Goal: Task Accomplishment & Management: Manage account settings

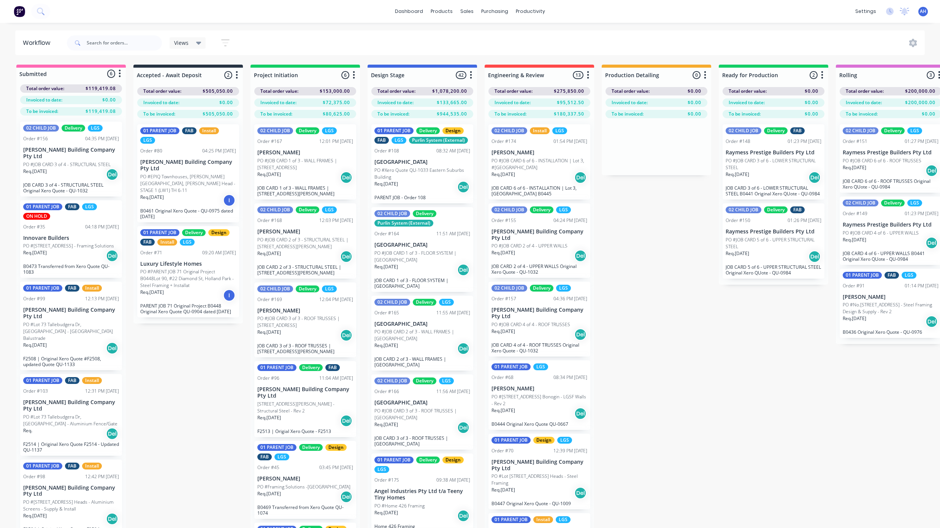
click at [193, 44] on div "Views" at bounding box center [187, 43] width 27 height 7
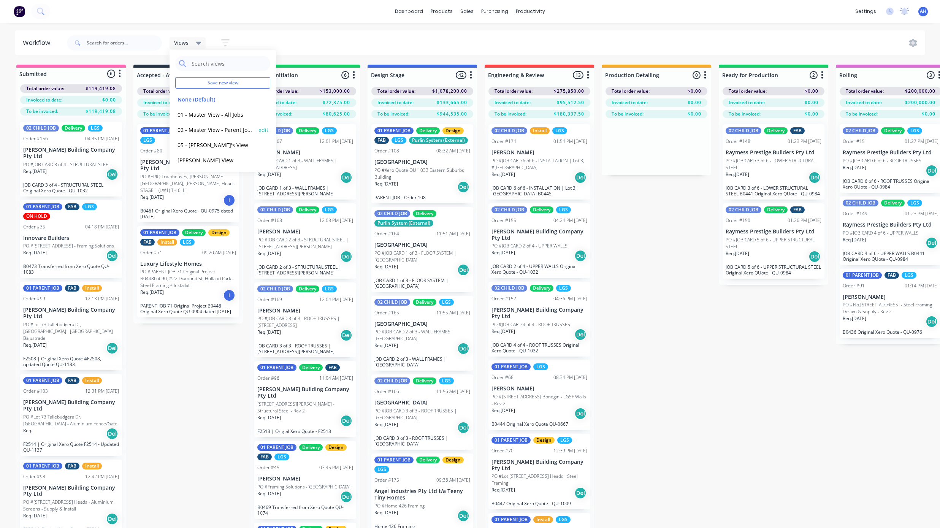
scroll to position [17, 0]
click at [259, 143] on button "edit" at bounding box center [264, 144] width 10 height 8
click at [292, 64] on input "Bastian's View" at bounding box center [333, 65] width 83 height 14
type input "04 - Bastian's View"
click at [306, 99] on button "Update" at bounding box center [311, 97] width 46 height 13
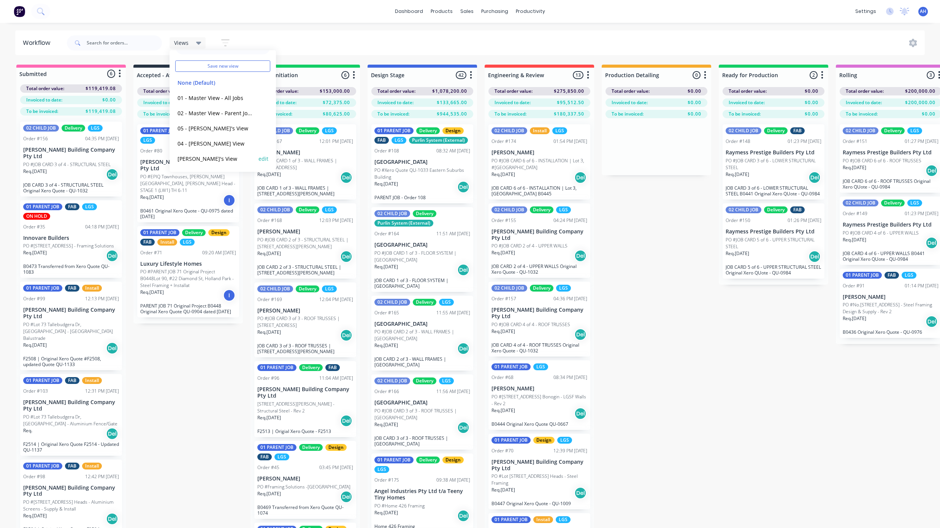
click at [259, 156] on button "edit" at bounding box center [264, 159] width 10 height 8
click at [293, 64] on input "Demi's View" at bounding box center [333, 65] width 83 height 14
type input "03 - Demi's View"
click at [315, 95] on button "Update" at bounding box center [311, 97] width 46 height 13
click at [233, 112] on button "02 - Master View - Parent Jobs Only" at bounding box center [215, 113] width 81 height 9
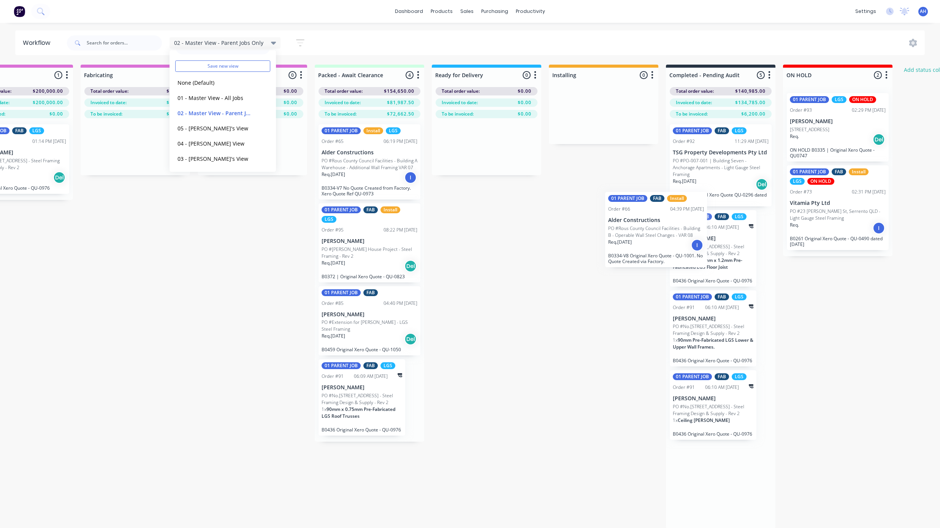
scroll to position [0, 873]
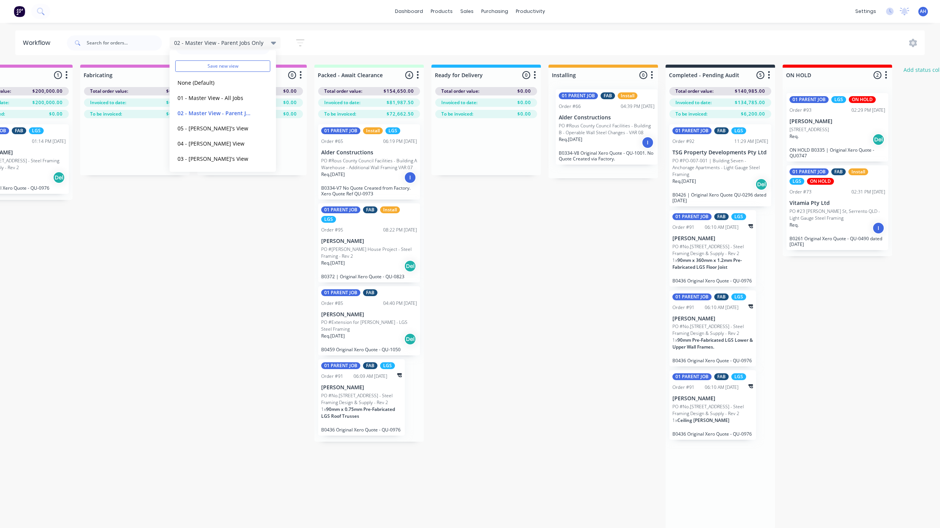
drag, startPoint x: 697, startPoint y: 236, endPoint x: 583, endPoint y: 124, distance: 159.7
click at [583, 124] on div "Submitted 4 Status colour #FF69B4 hex #FF69B4 Save Cancel Summaries Total order…" at bounding box center [86, 310] width 1930 height 491
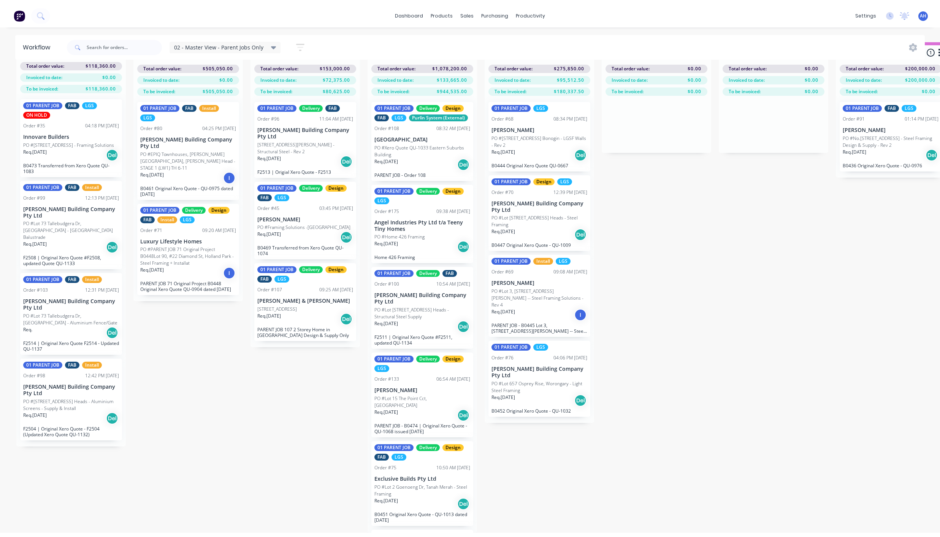
scroll to position [0, 0]
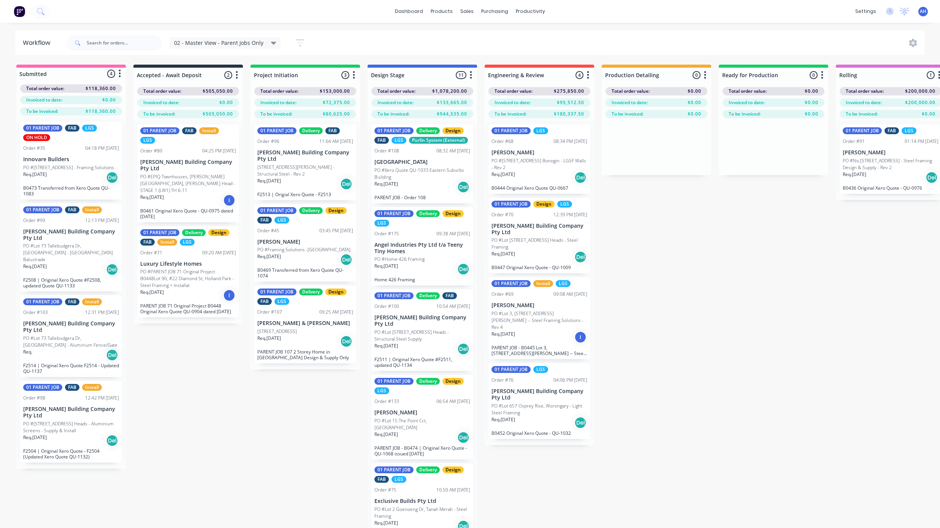
click at [205, 173] on p "PO #EPIQ Townhouses, Hutley Dr, Lennox Head - STAGE 1 (LW1) TH 6-11" at bounding box center [188, 183] width 96 height 21
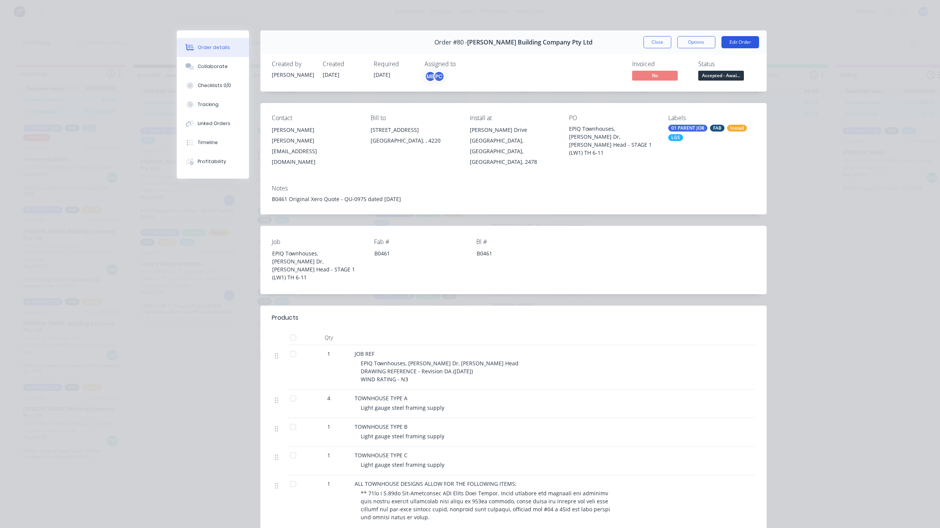
click at [737, 44] on button "Edit Order" at bounding box center [741, 42] width 38 height 12
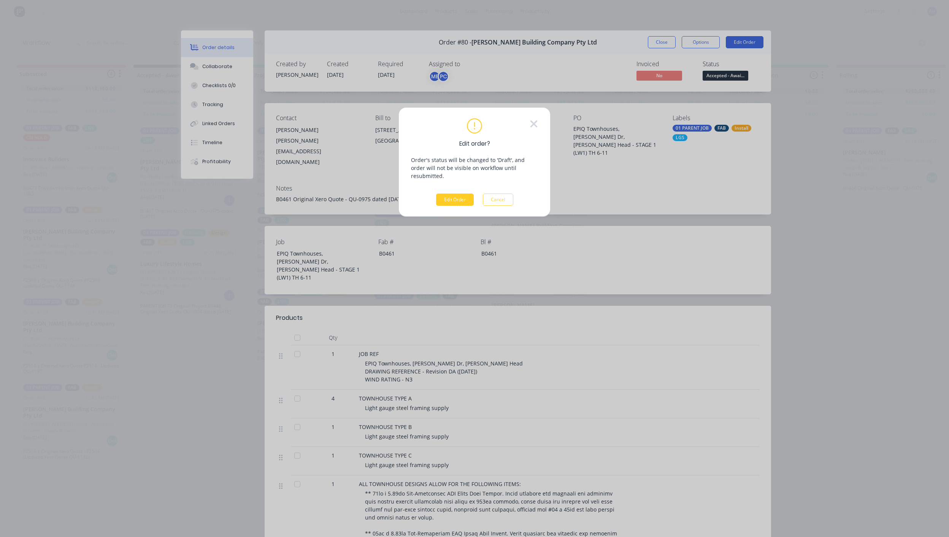
click at [447, 194] on button "Edit Order" at bounding box center [455, 200] width 38 height 12
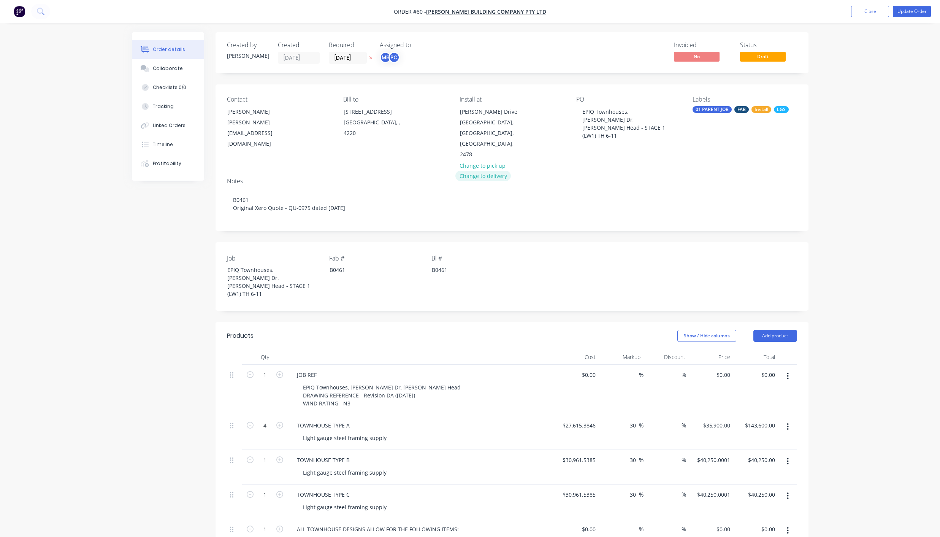
click at [494, 171] on button "Change to delivery" at bounding box center [484, 176] width 56 height 10
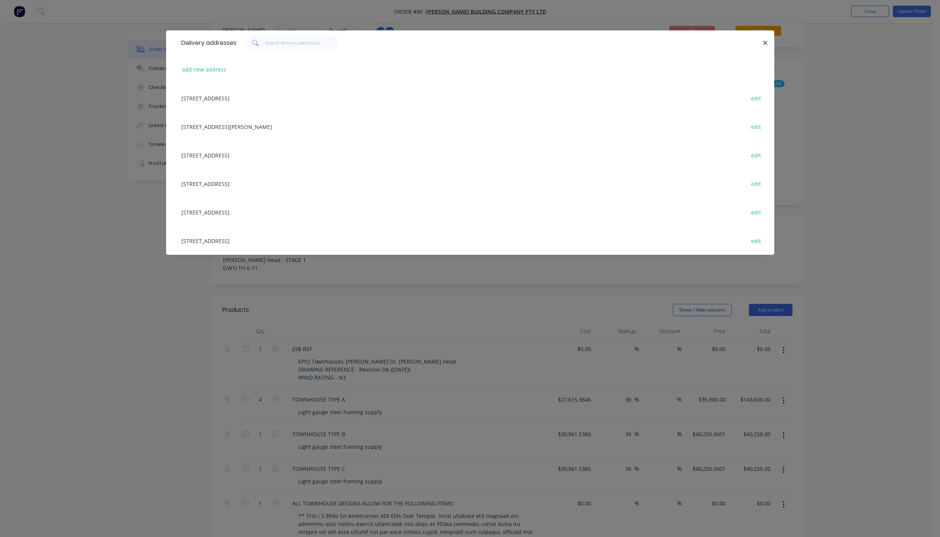
scroll to position [19, 0]
click at [214, 66] on button "add new address" at bounding box center [204, 69] width 52 height 10
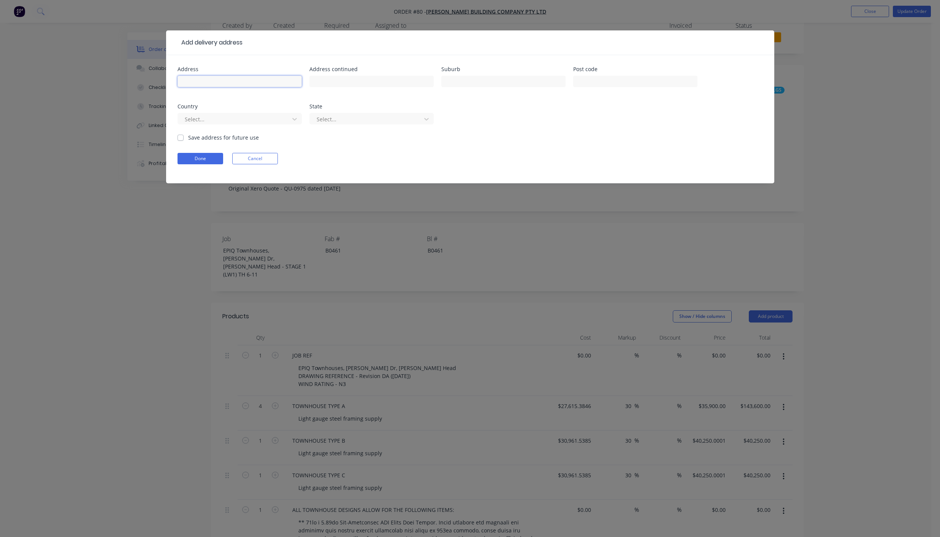
click at [232, 85] on input "text" at bounding box center [240, 81] width 124 height 11
type input "Huxley Drive"
type input "Lennox Head"
type input "2478"
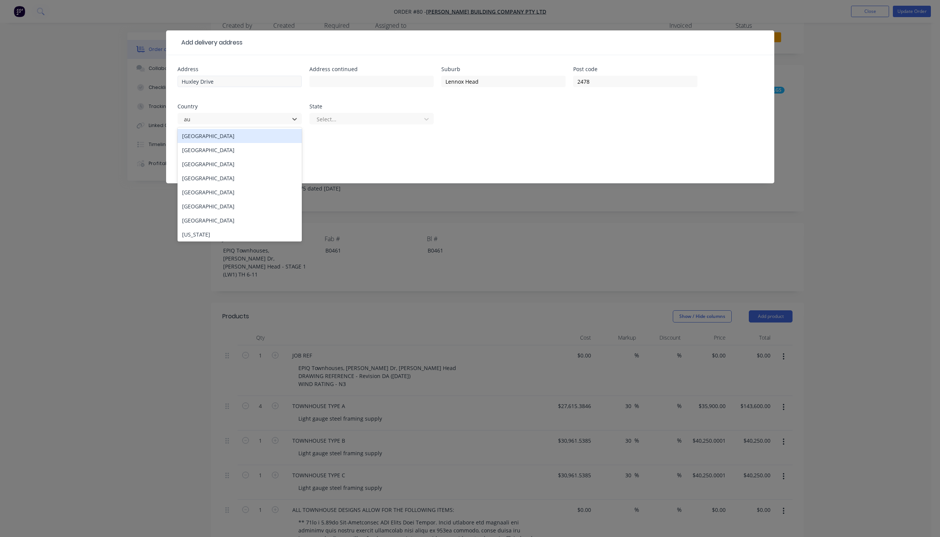
type input "aus"
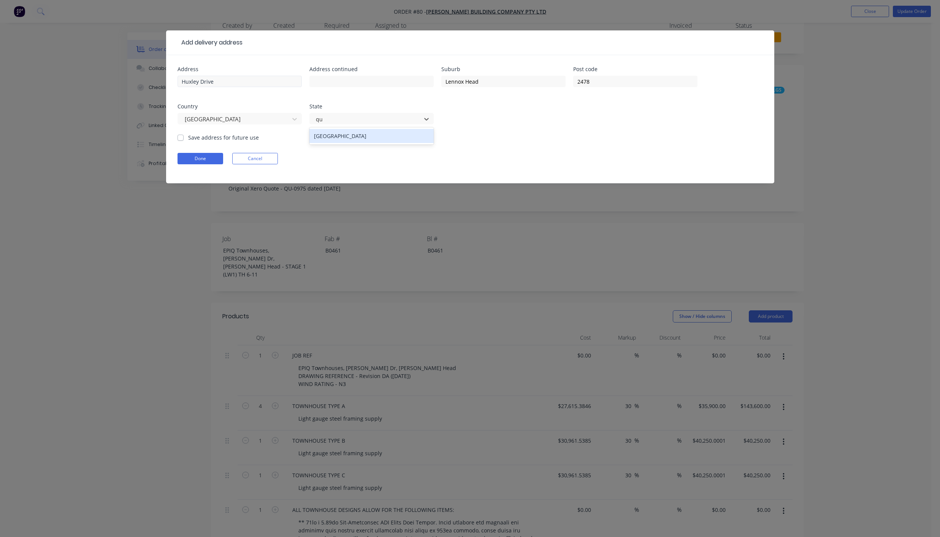
type input "que"
click at [332, 132] on div "[GEOGRAPHIC_DATA]" at bounding box center [372, 136] width 124 height 14
click at [198, 159] on button "Done" at bounding box center [201, 158] width 46 height 11
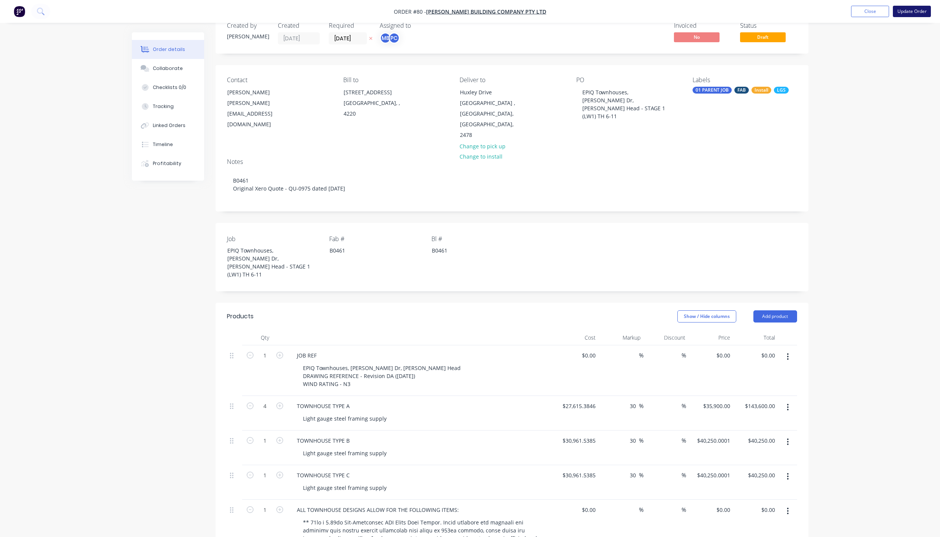
click at [902, 11] on button "Update Order" at bounding box center [912, 11] width 38 height 11
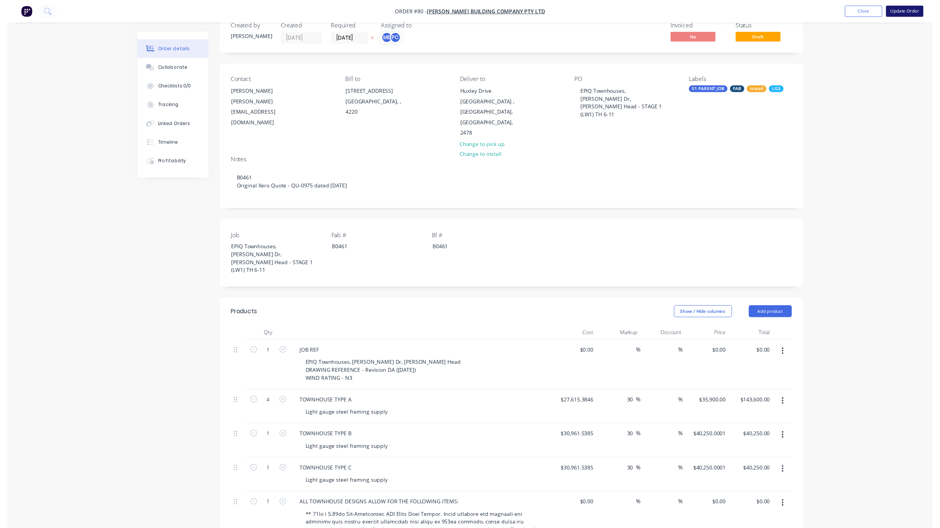
scroll to position [0, 0]
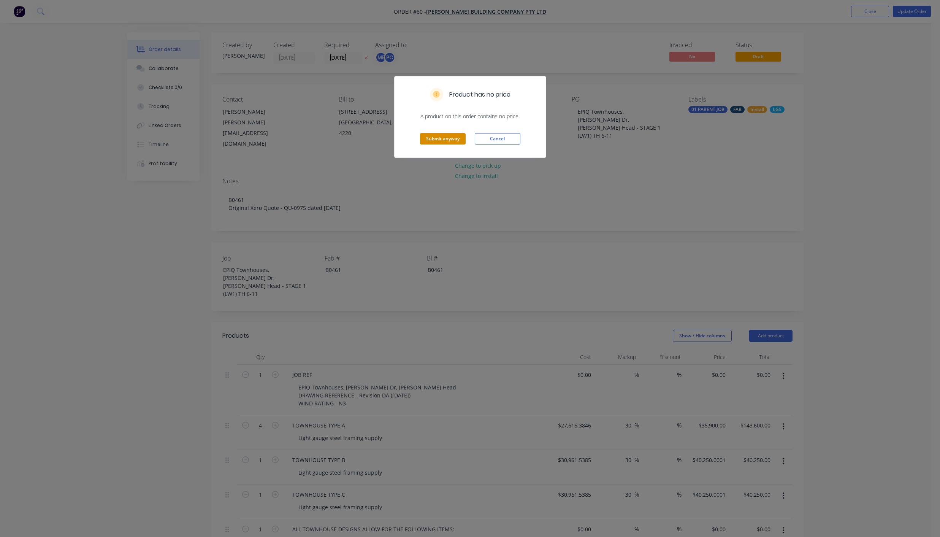
click at [449, 137] on button "Submit anyway" at bounding box center [443, 138] width 46 height 11
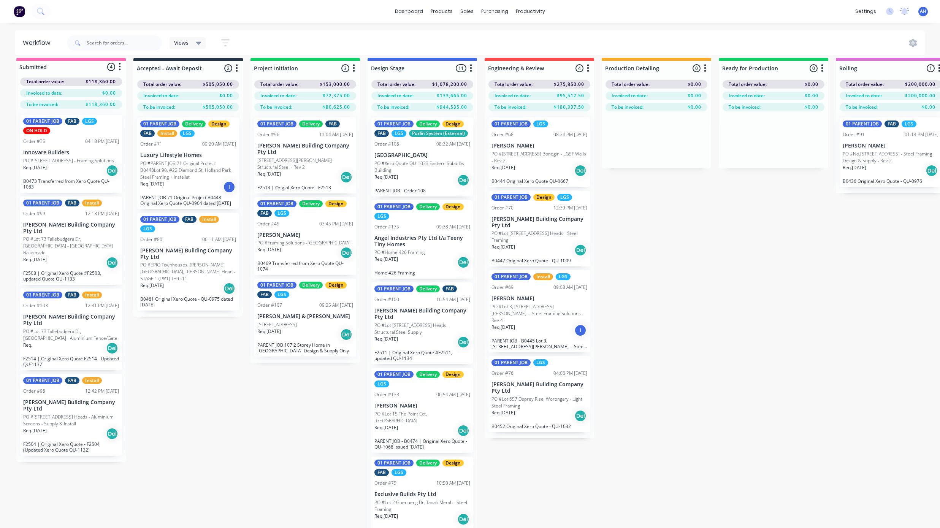
scroll to position [6, 0]
click at [199, 172] on p "PO #PARENT JOB 71 Original Project B0448Lot 90, #22 Diamond St, Holland Park - …" at bounding box center [188, 170] width 96 height 21
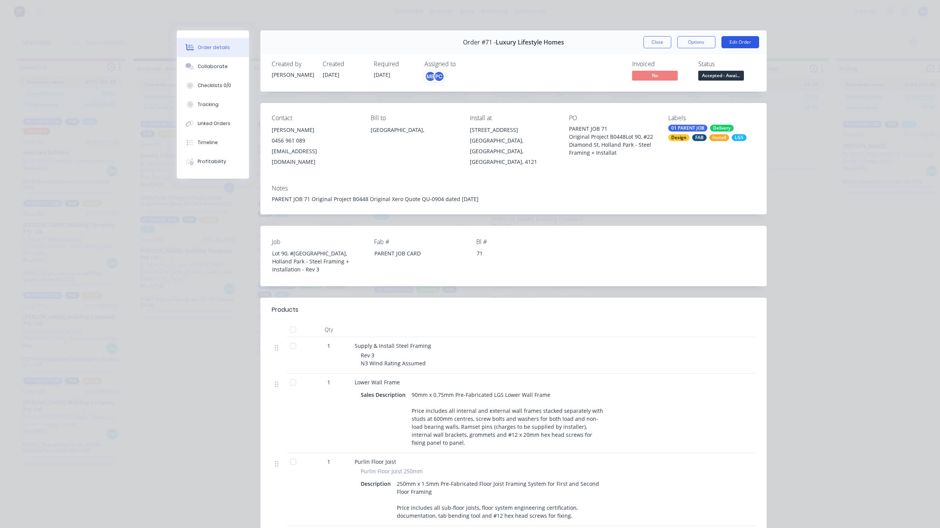
click at [734, 38] on button "Edit Order" at bounding box center [741, 42] width 38 height 12
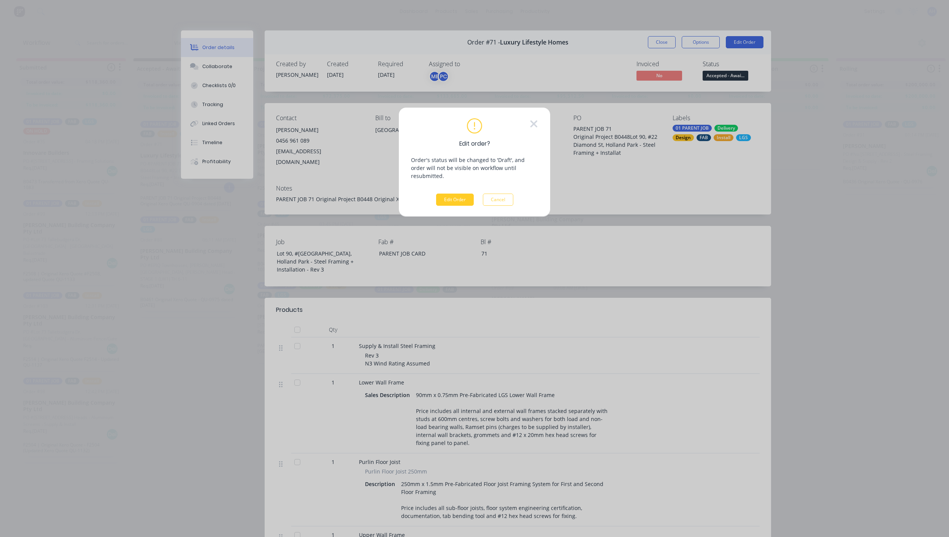
click at [459, 195] on button "Edit Order" at bounding box center [455, 200] width 38 height 12
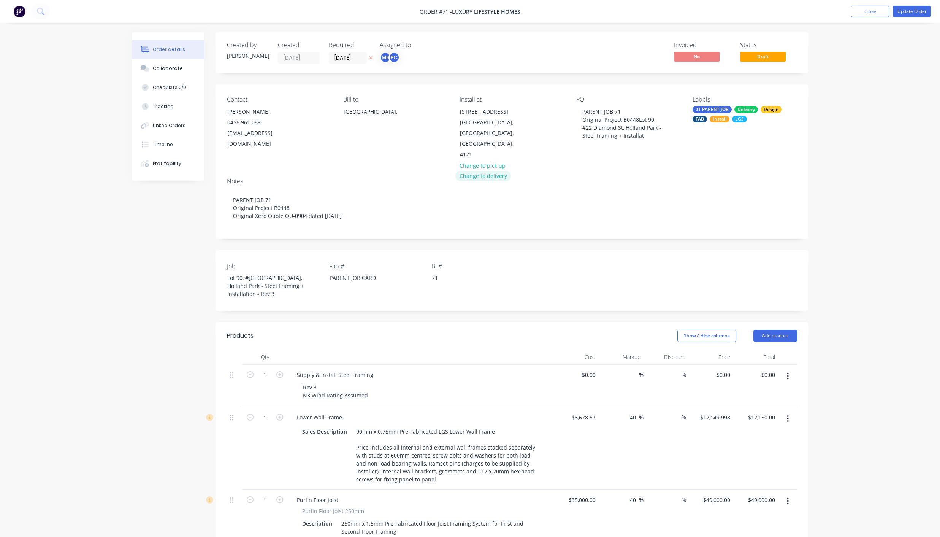
click at [472, 178] on button "Change to delivery" at bounding box center [484, 176] width 56 height 10
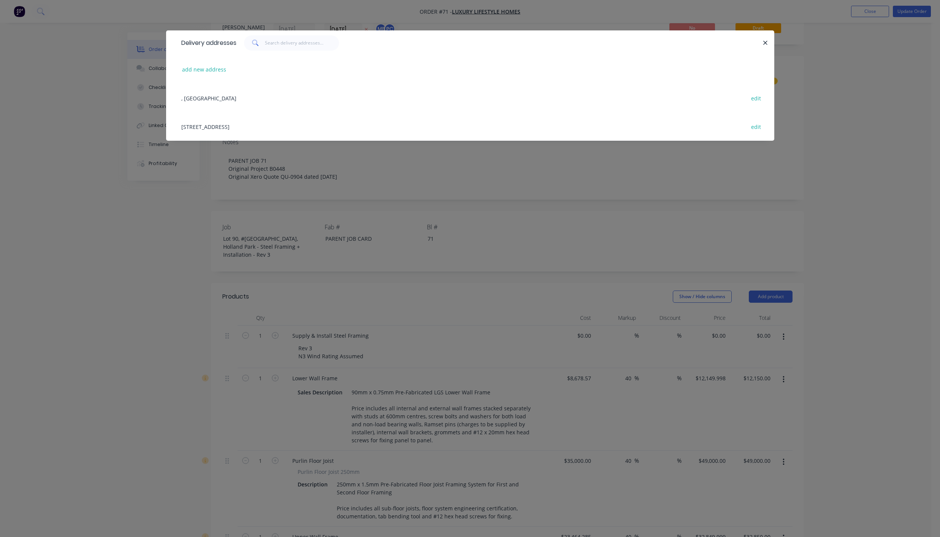
scroll to position [31, 0]
click at [766, 44] on icon "button" at bounding box center [765, 43] width 5 height 7
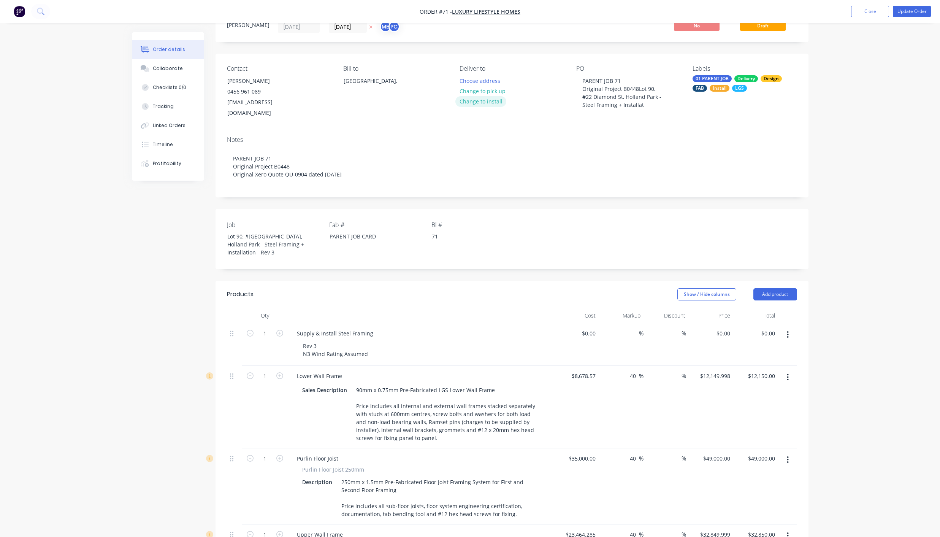
click at [490, 102] on button "Change to install" at bounding box center [481, 101] width 51 height 10
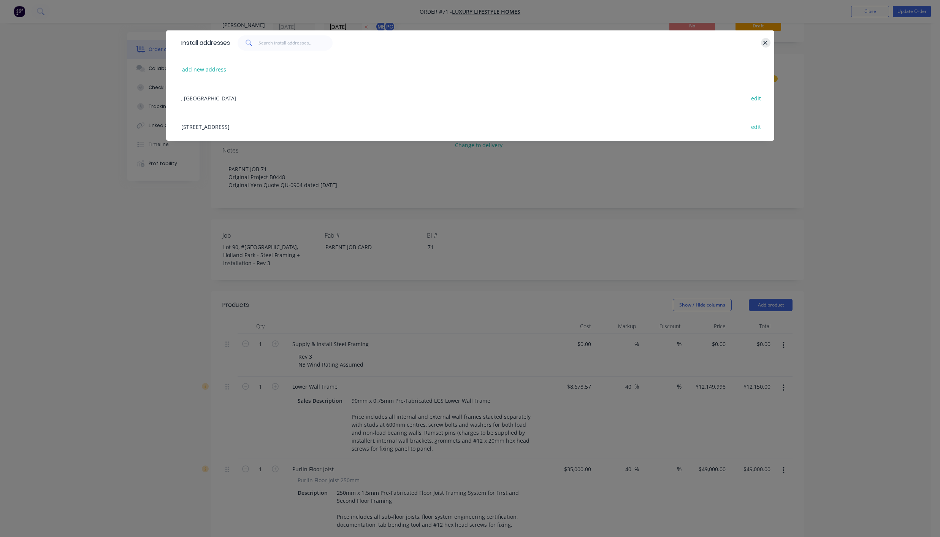
click at [762, 44] on button "button" at bounding box center [766, 43] width 10 height 10
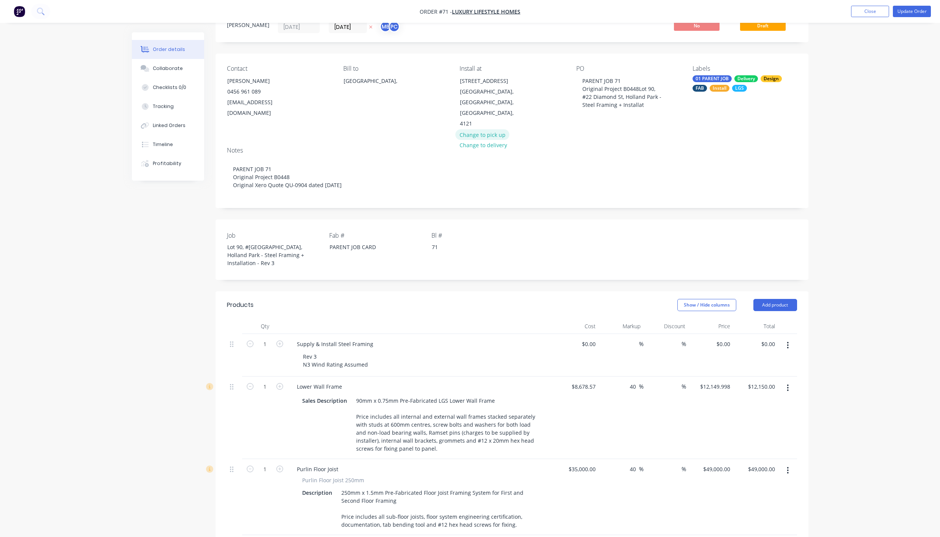
click at [474, 139] on button "Change to pick up" at bounding box center [483, 134] width 54 height 10
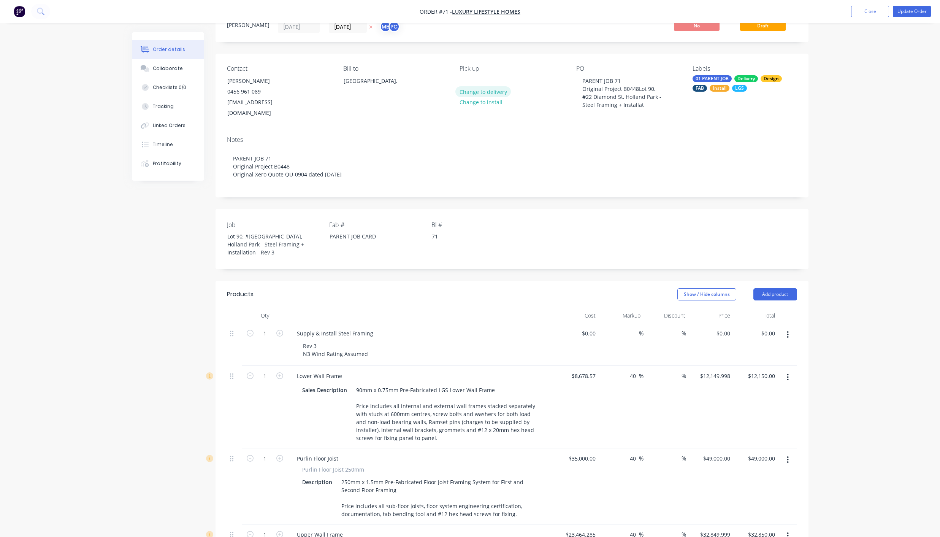
click at [474, 94] on button "Change to delivery" at bounding box center [484, 91] width 56 height 10
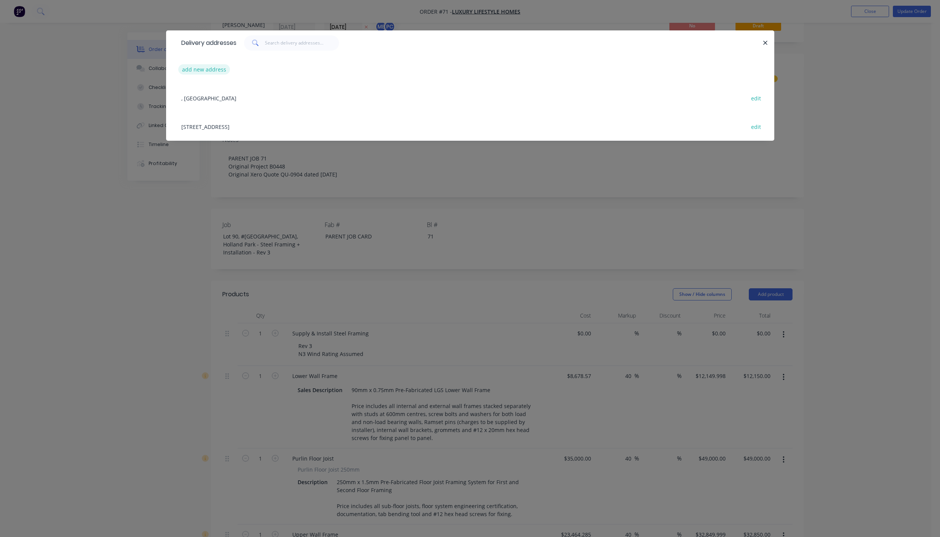
click at [201, 66] on button "add new address" at bounding box center [204, 69] width 52 height 10
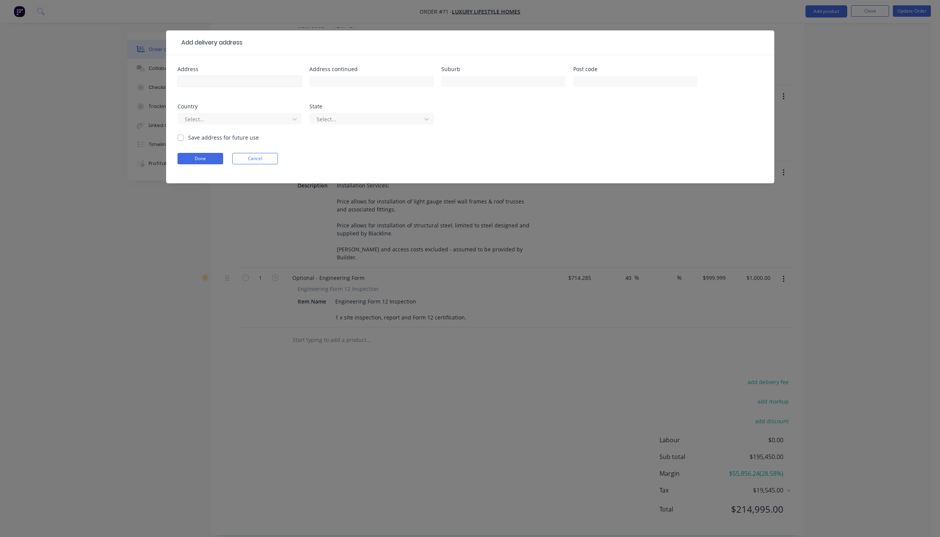
scroll to position [773, 0]
click at [209, 83] on input "text" at bounding box center [240, 81] width 124 height 11
type input "Lot 20 #22 Diamond Street"
type input "Holland Park"
type input "4121"
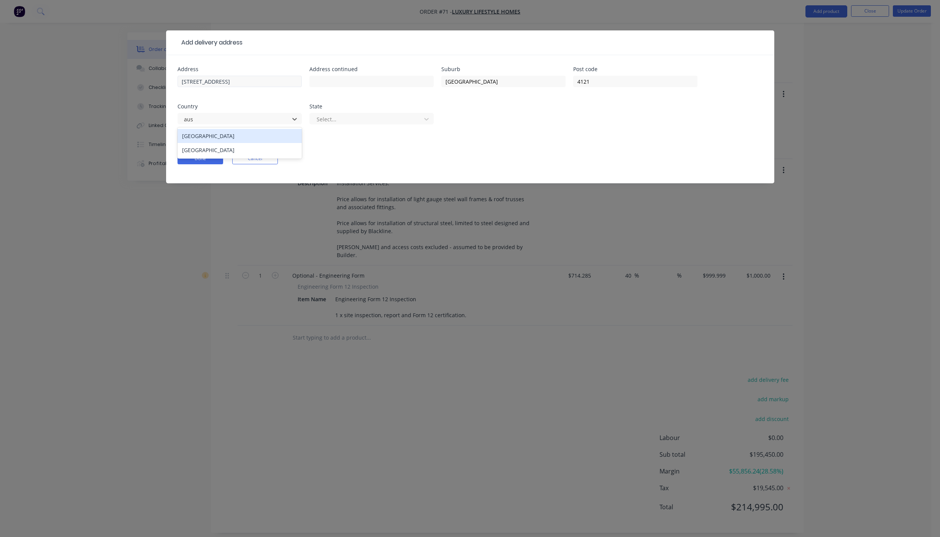
type input "aust"
type input "quee"
click at [194, 141] on form "Address Lot 20 #22 Diamond Street Address continued Suburb Holland Park Post co…" at bounding box center [471, 125] width 586 height 117
click at [195, 165] on form "Address Lot 20 #22 Diamond Street Address continued Suburb Holland Park Post co…" at bounding box center [471, 125] width 586 height 117
click at [195, 162] on button "Done" at bounding box center [201, 158] width 46 height 11
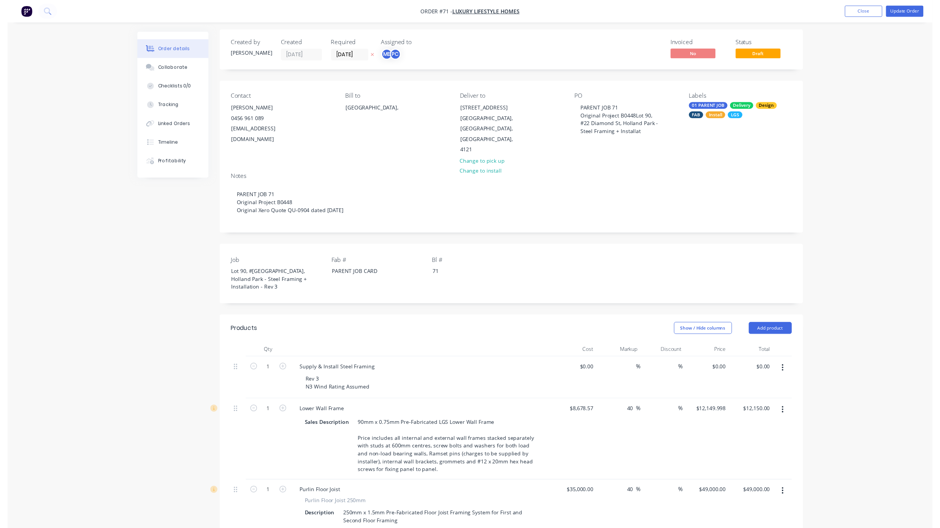
scroll to position [0, 0]
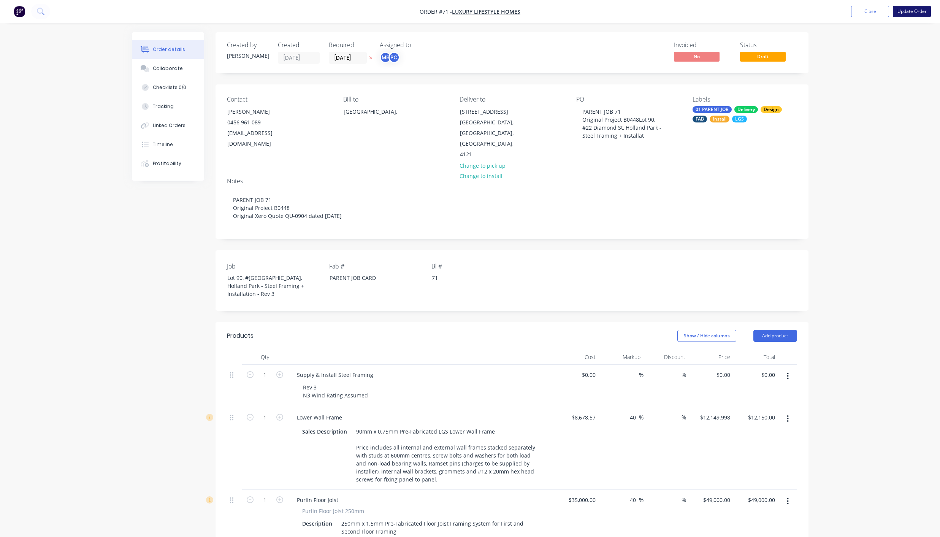
click at [900, 13] on button "Update Order" at bounding box center [912, 11] width 38 height 11
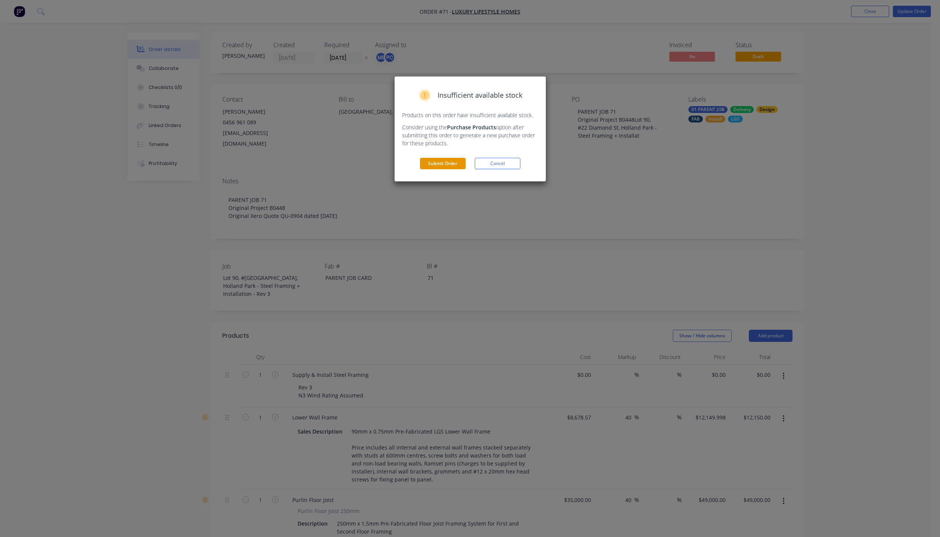
click at [452, 158] on button "Submit Order" at bounding box center [443, 163] width 46 height 11
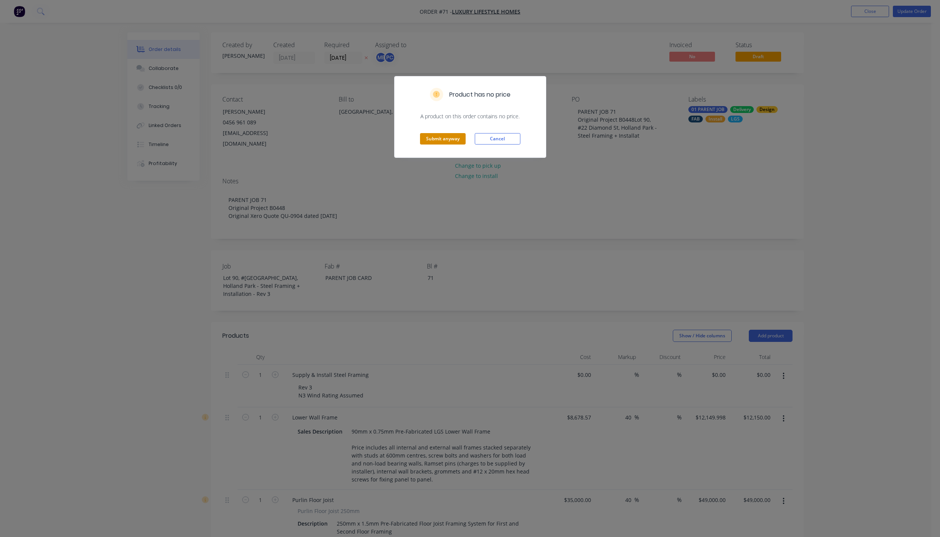
click at [442, 137] on button "Submit anyway" at bounding box center [443, 138] width 46 height 11
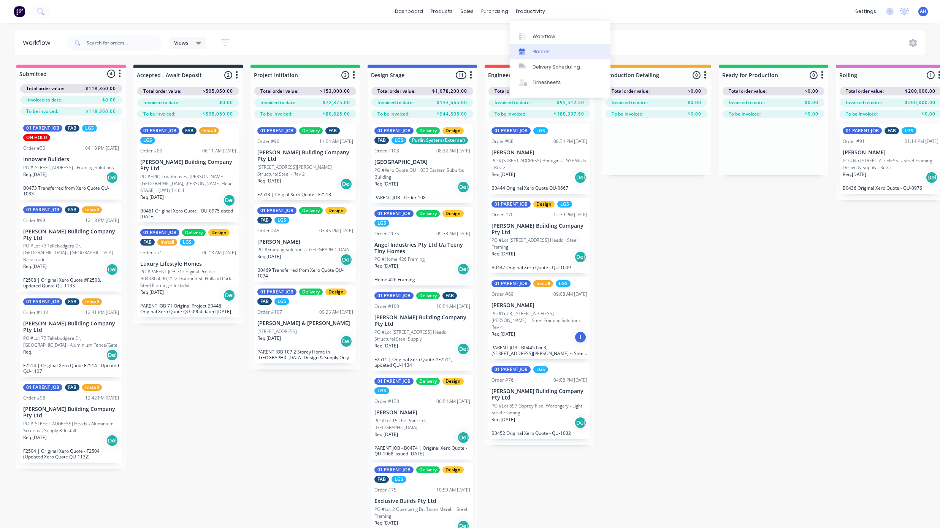
click at [543, 51] on div "Planner" at bounding box center [542, 51] width 18 height 7
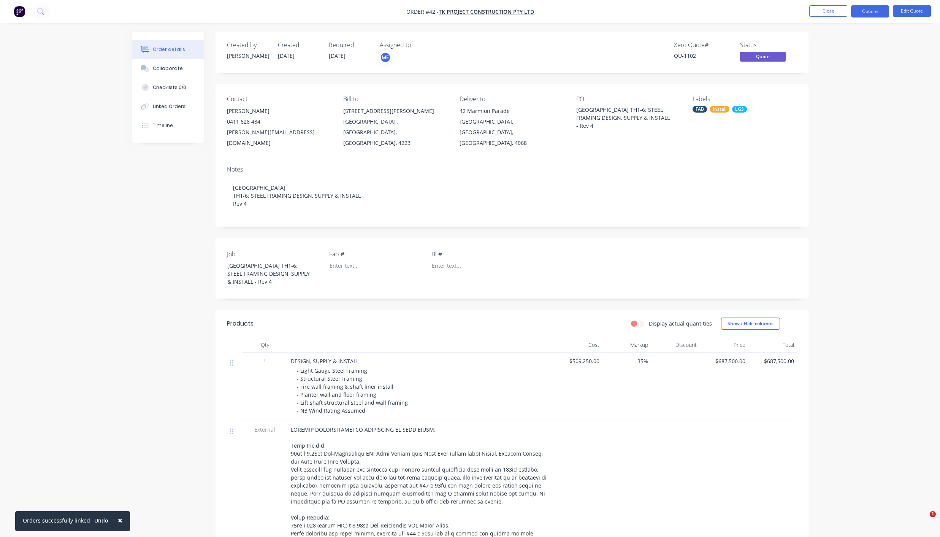
click at [831, 4] on nav "Order #42 - TK Project Construction Pty Ltd Close Options Edit Quote" at bounding box center [470, 11] width 940 height 23
click at [828, 12] on button "Close" at bounding box center [829, 10] width 38 height 11
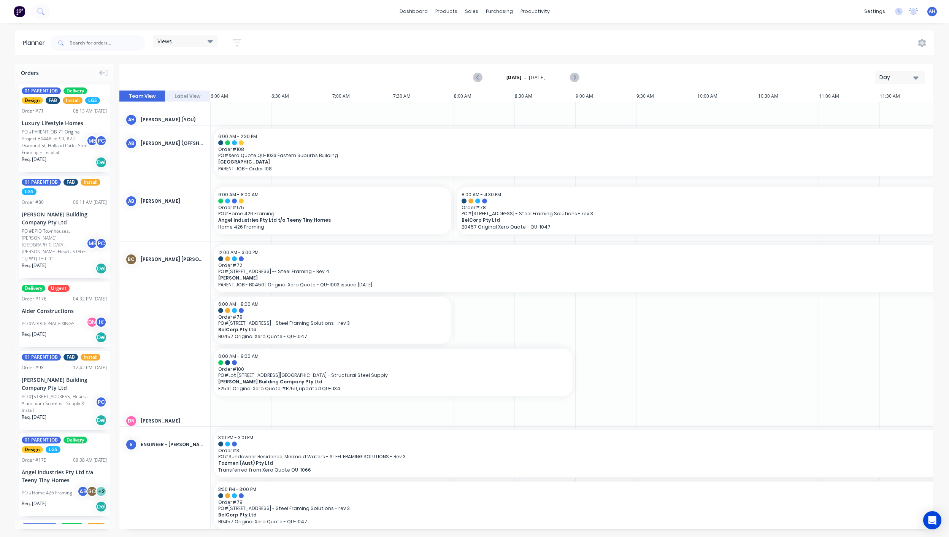
scroll to position [0, 0]
click at [181, 37] on div "Views" at bounding box center [185, 40] width 65 height 11
click at [198, 145] on button "FACTORY - (FRAMCECAD ONLY)" at bounding box center [199, 143] width 81 height 9
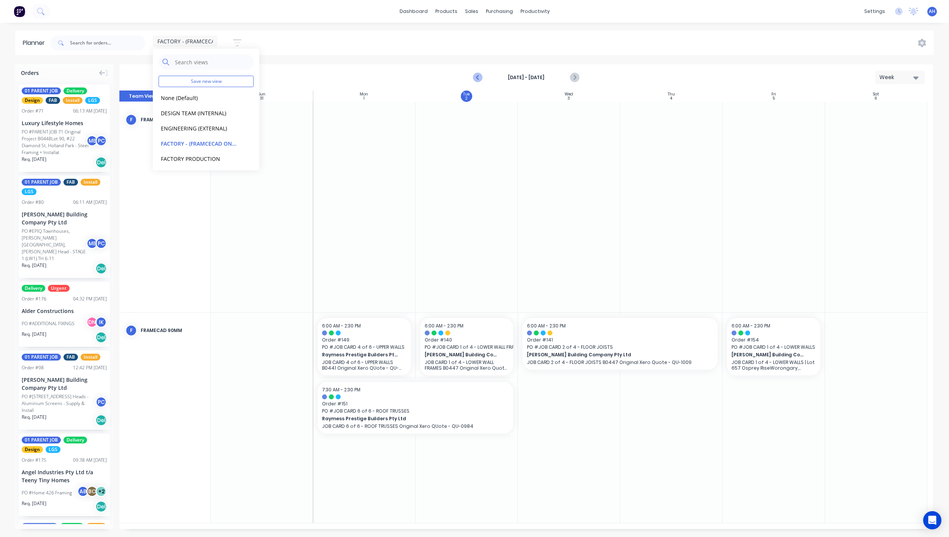
click at [476, 78] on icon "Previous page" at bounding box center [477, 77] width 9 height 9
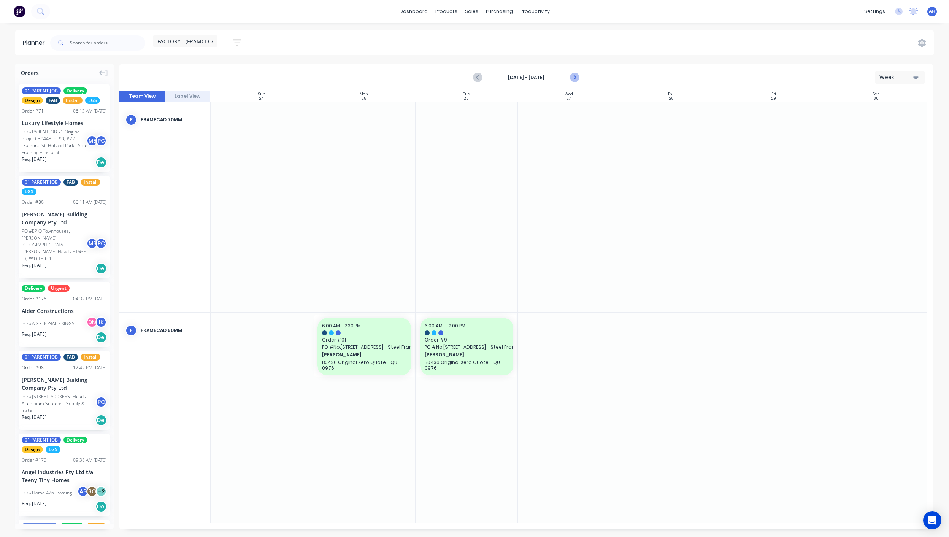
click at [574, 79] on icon "Next page" at bounding box center [574, 78] width 3 height 6
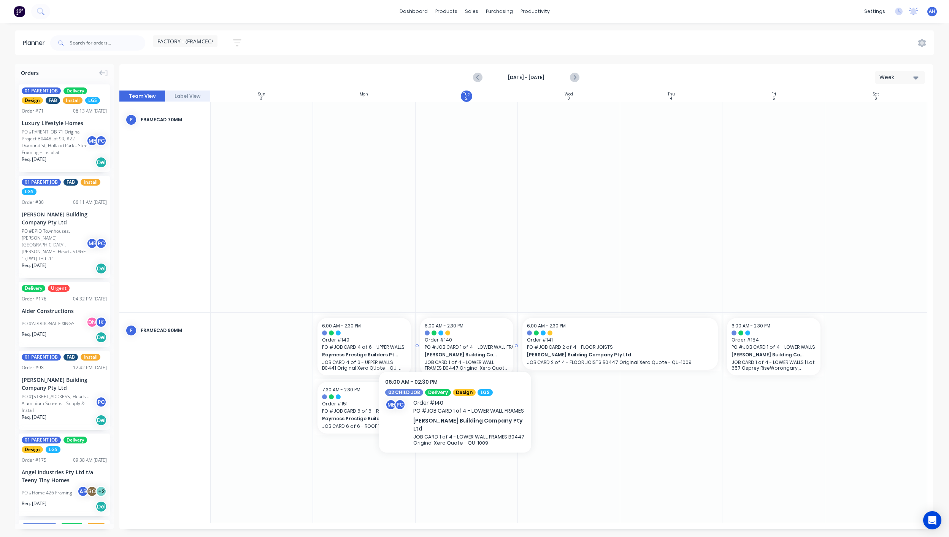
click at [456, 344] on span "PO # JOB CARD 1 of 4 - LOWER WALL FRAMES" at bounding box center [467, 347] width 84 height 7
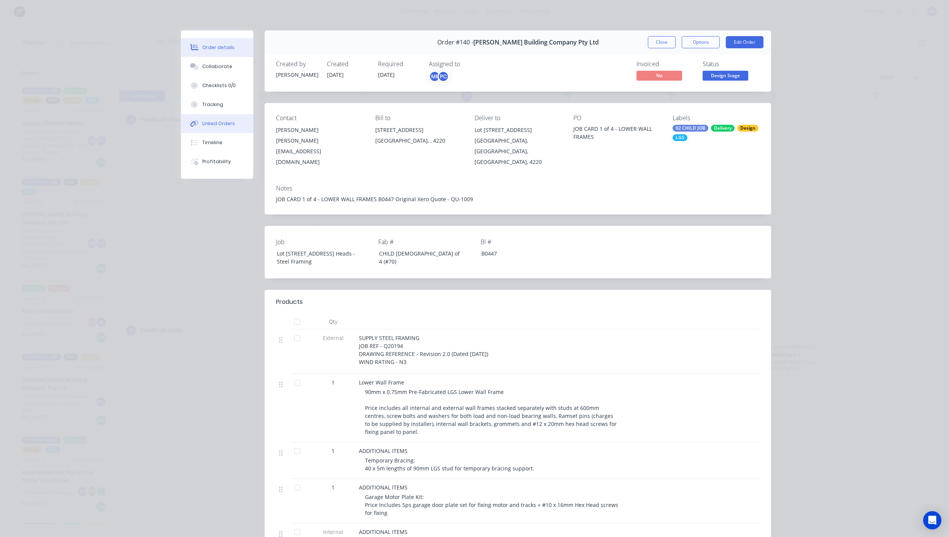
click at [202, 126] on div "Linked Orders" at bounding box center [218, 123] width 33 height 7
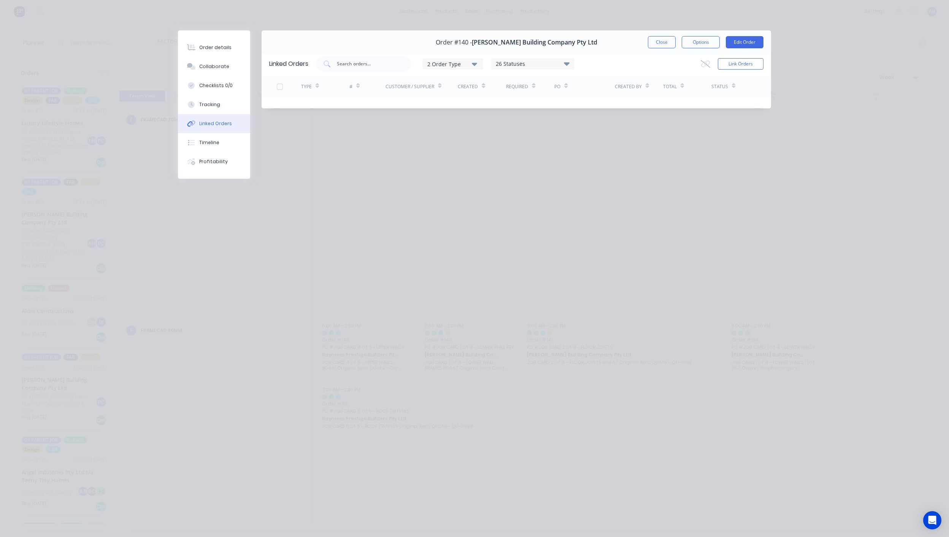
click at [217, 124] on div "Linked Orders" at bounding box center [215, 123] width 33 height 7
click at [663, 42] on button "Close" at bounding box center [662, 42] width 28 height 12
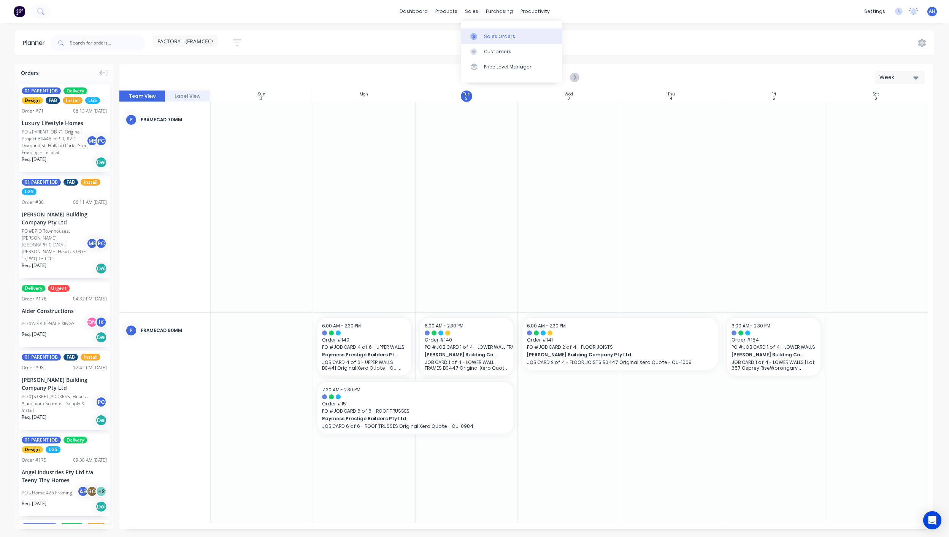
click at [490, 37] on div "Sales Orders" at bounding box center [499, 36] width 31 height 7
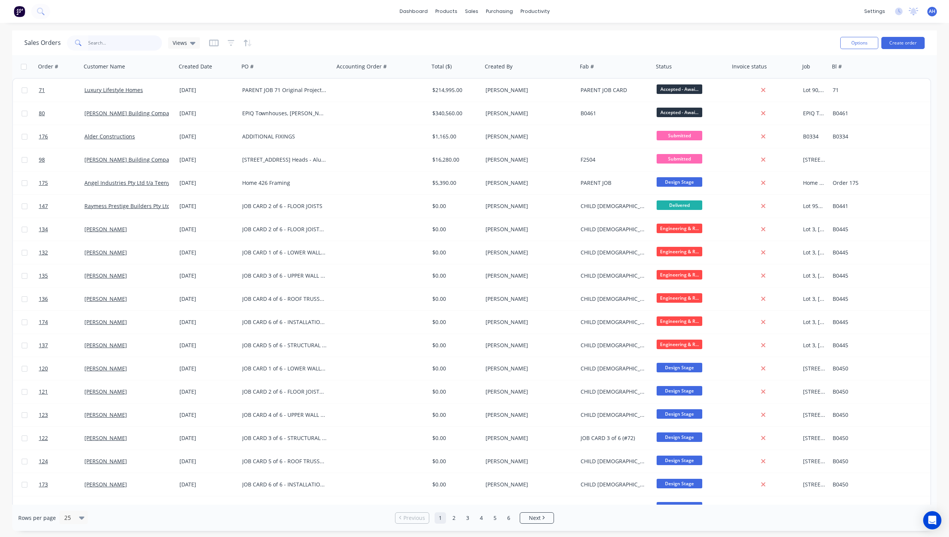
click at [128, 45] on input "text" at bounding box center [125, 42] width 74 height 15
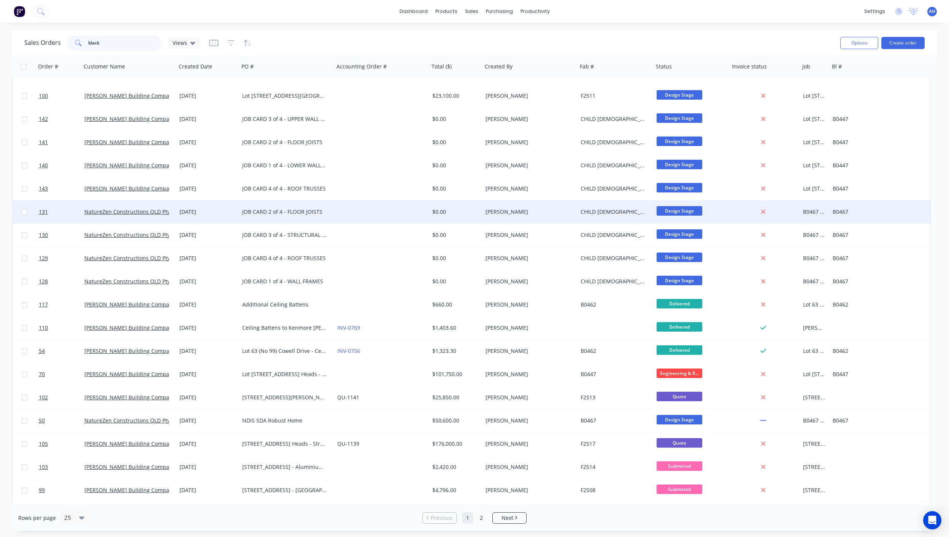
scroll to position [153, 0]
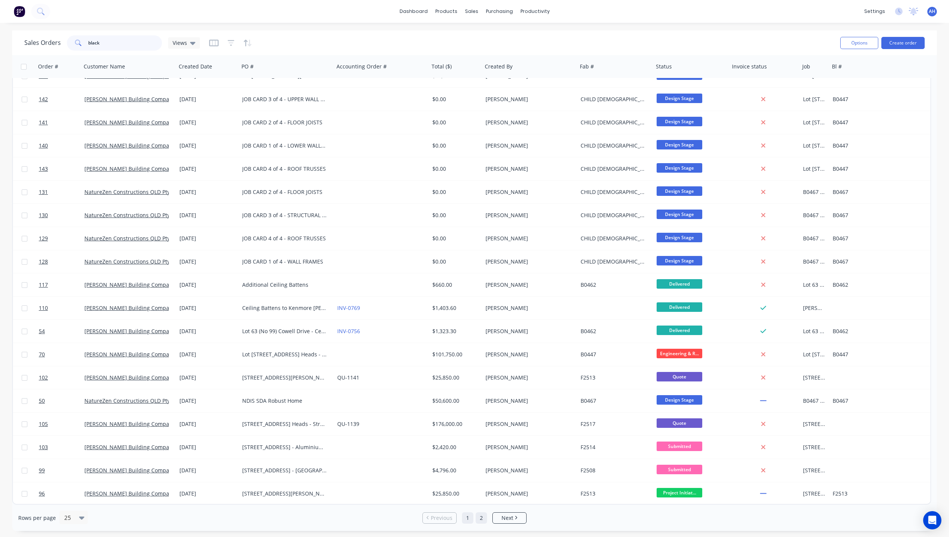
type input "black"
click at [481, 517] on link "2" at bounding box center [481, 517] width 11 height 11
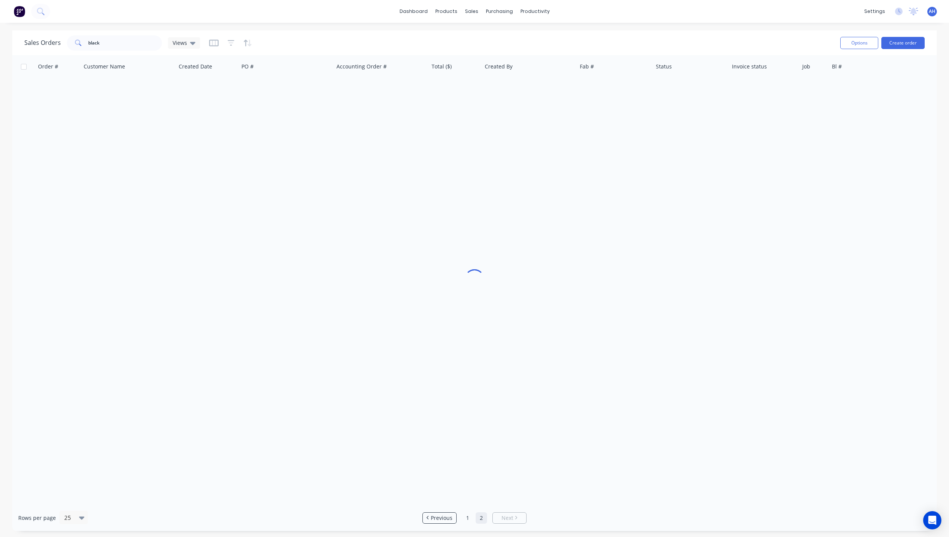
scroll to position [0, 0]
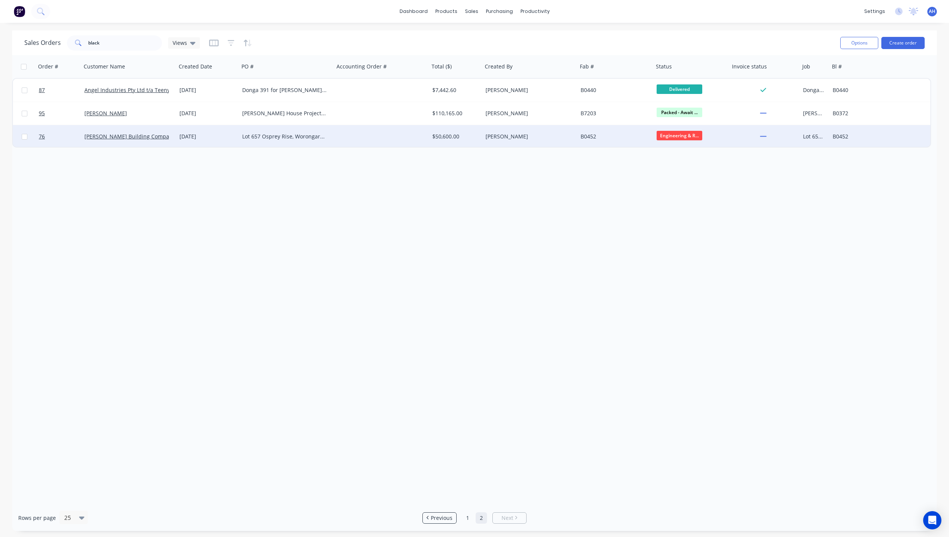
click at [295, 137] on div "Lot 657 Osprey Rise, Worongary - Light Steel Framing" at bounding box center [284, 137] width 84 height 8
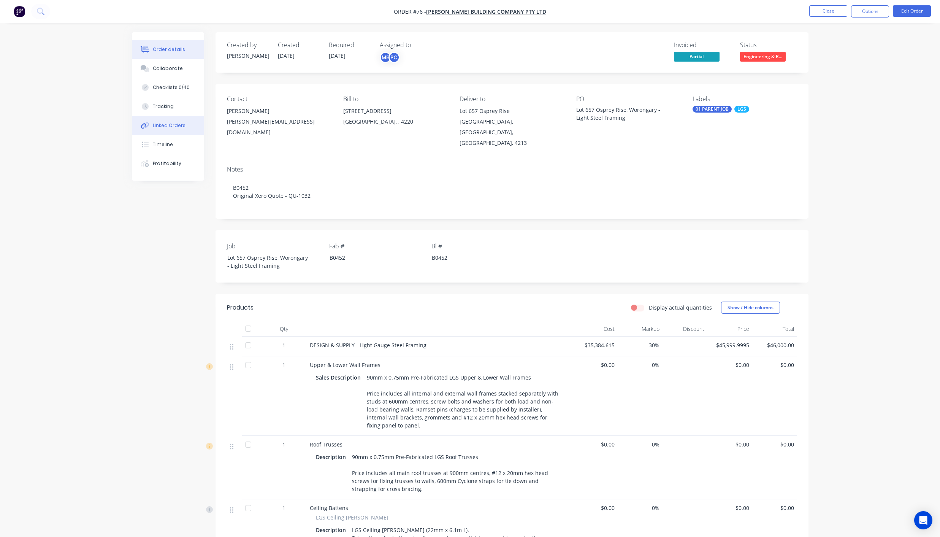
click at [172, 129] on div "Linked Orders" at bounding box center [169, 125] width 33 height 7
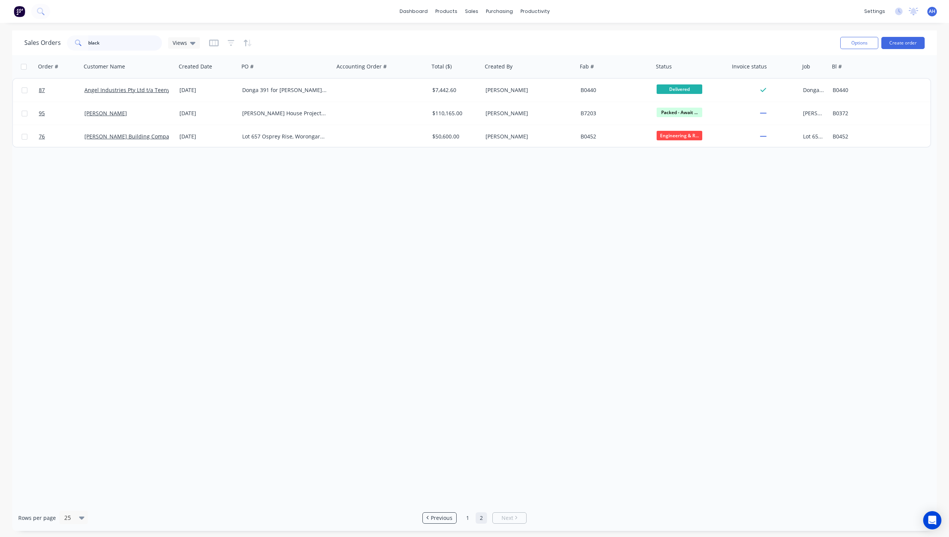
click at [112, 41] on input "black" at bounding box center [125, 42] width 74 height 15
click at [481, 38] on div at bounding box center [475, 36] width 11 height 7
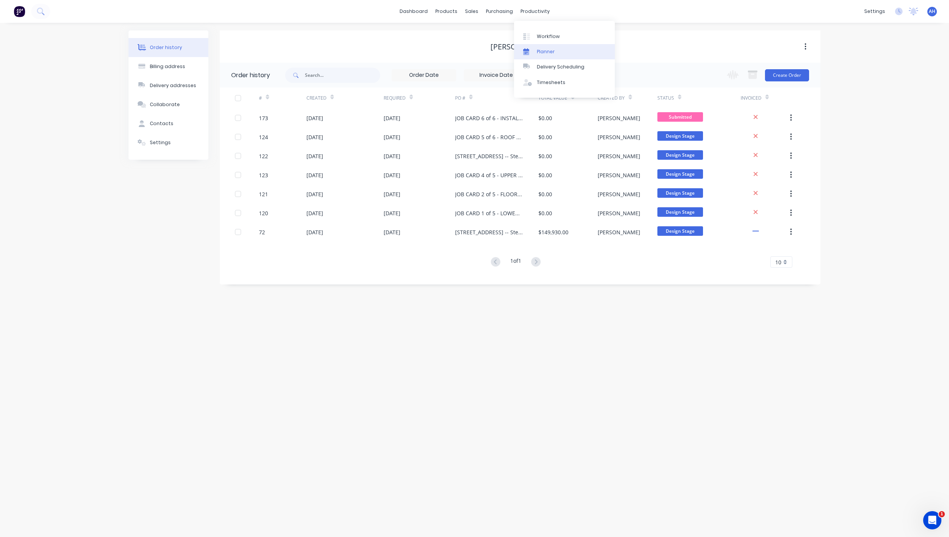
click at [557, 56] on link "Planner" at bounding box center [564, 51] width 101 height 15
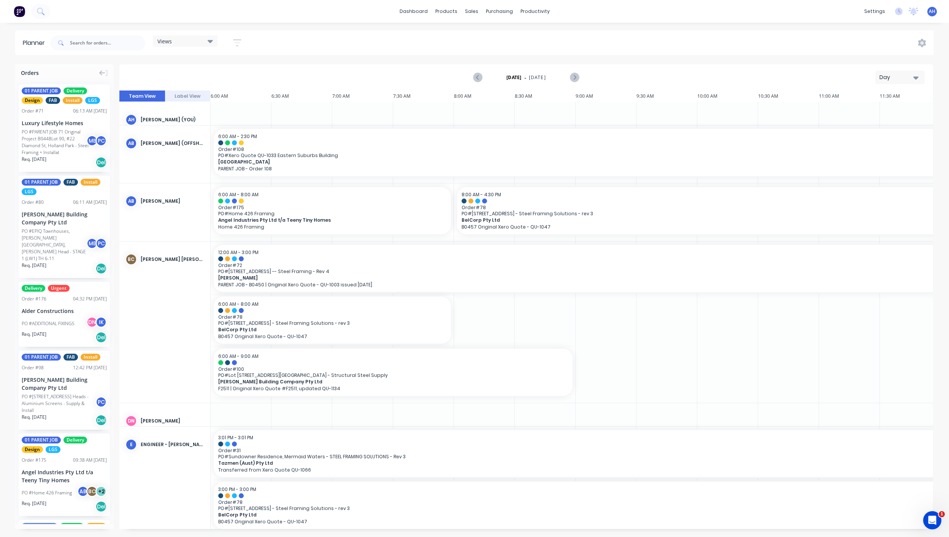
scroll to position [0, 0]
click at [186, 40] on div "Views" at bounding box center [185, 41] width 56 height 7
click at [192, 143] on button "FACTORY - (FRAMCECAD ONLY)" at bounding box center [199, 143] width 81 height 9
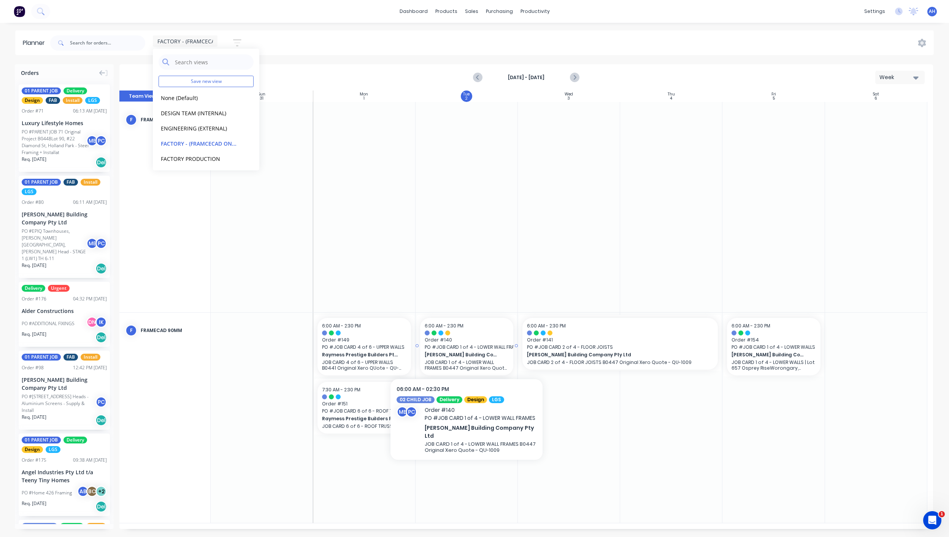
click at [464, 349] on span "PO # JOB CARD 1 of 4 - LOWER WALL FRAMES" at bounding box center [467, 347] width 84 height 7
click at [467, 355] on span "[PERSON_NAME] Building Company Pty Ltd" at bounding box center [463, 354] width 76 height 7
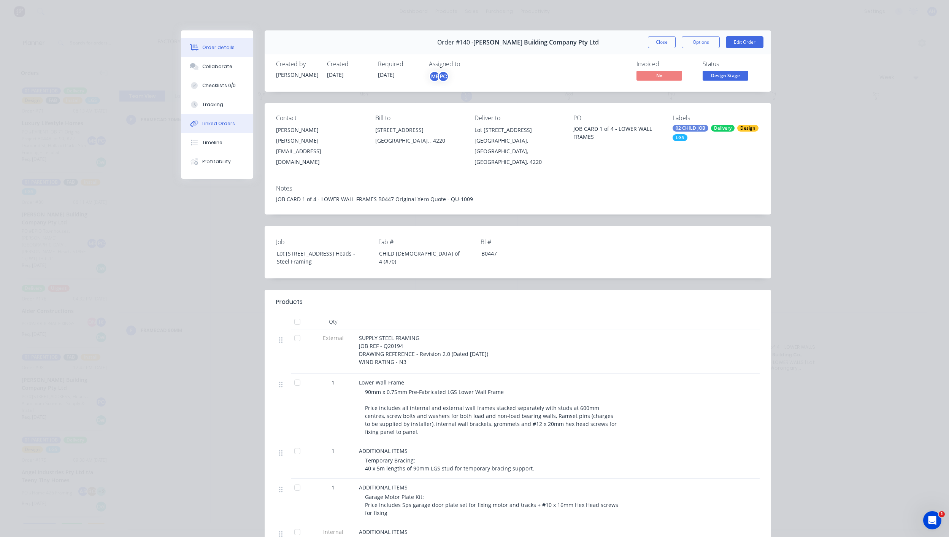
click at [210, 122] on div "Linked Orders" at bounding box center [218, 123] width 33 height 7
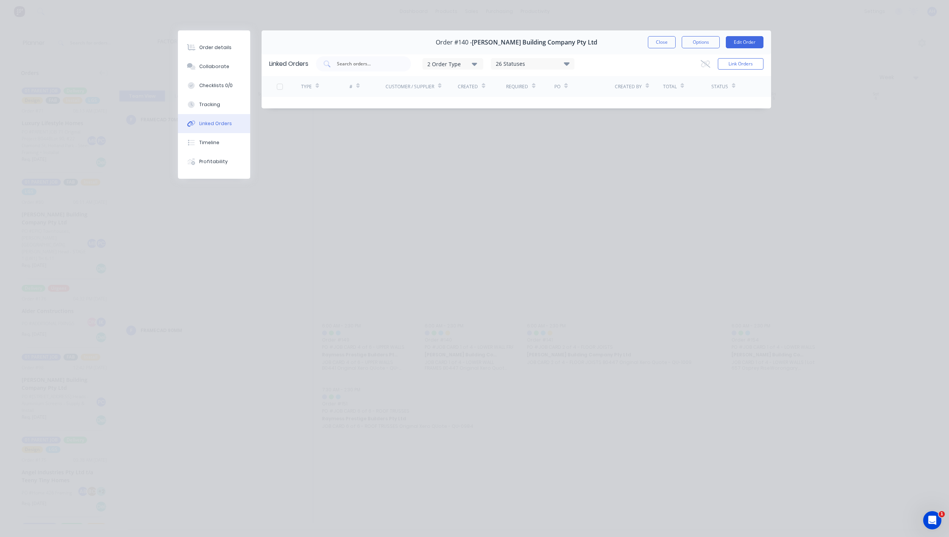
click at [475, 65] on icon "button" at bounding box center [474, 64] width 5 height 8
click at [662, 44] on button "Close" at bounding box center [662, 42] width 28 height 12
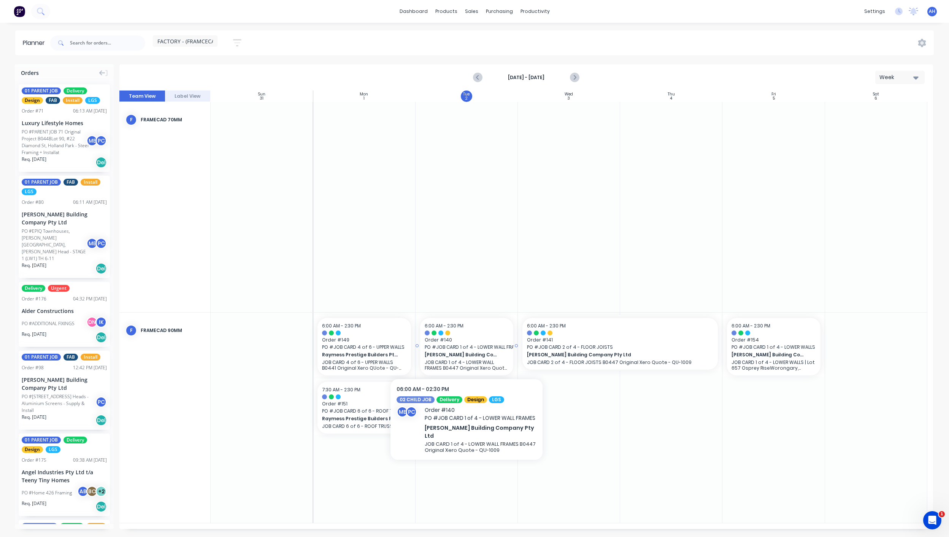
click at [468, 349] on span "PO # JOB CARD 1 of 4 - LOWER WALL FRAMES" at bounding box center [467, 347] width 84 height 7
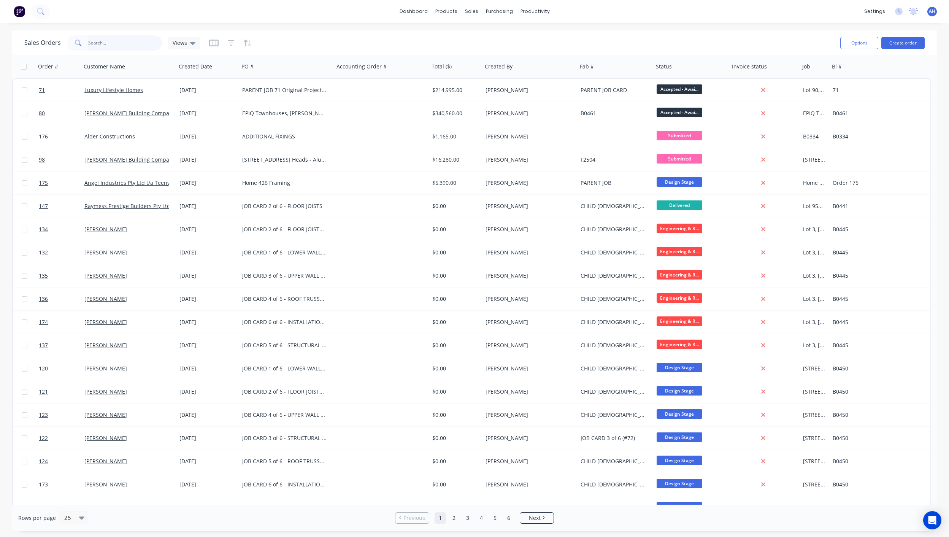
click at [110, 40] on input "text" at bounding box center [125, 42] width 74 height 15
type input "[PERSON_NAME]"
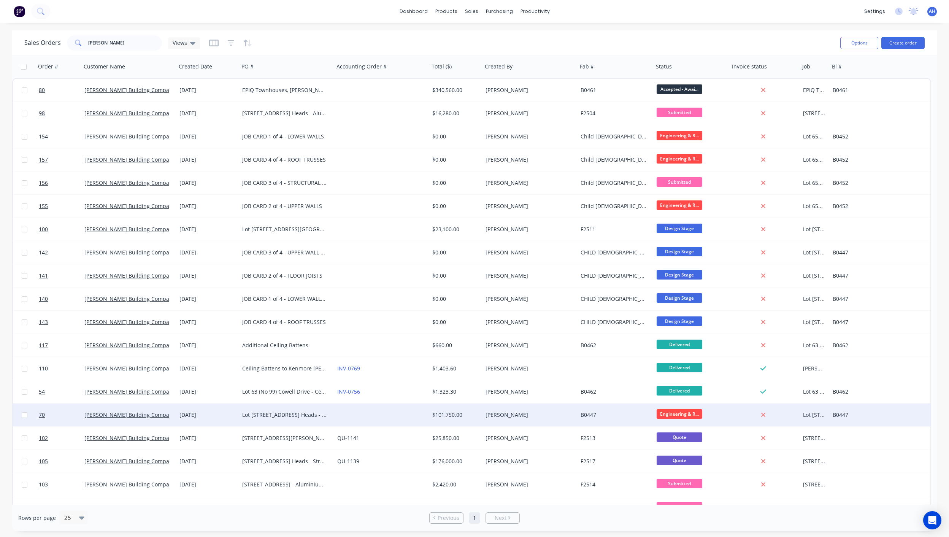
click at [276, 418] on div "Lot [STREET_ADDRESS] Heads - Steel Framing" at bounding box center [284, 415] width 84 height 8
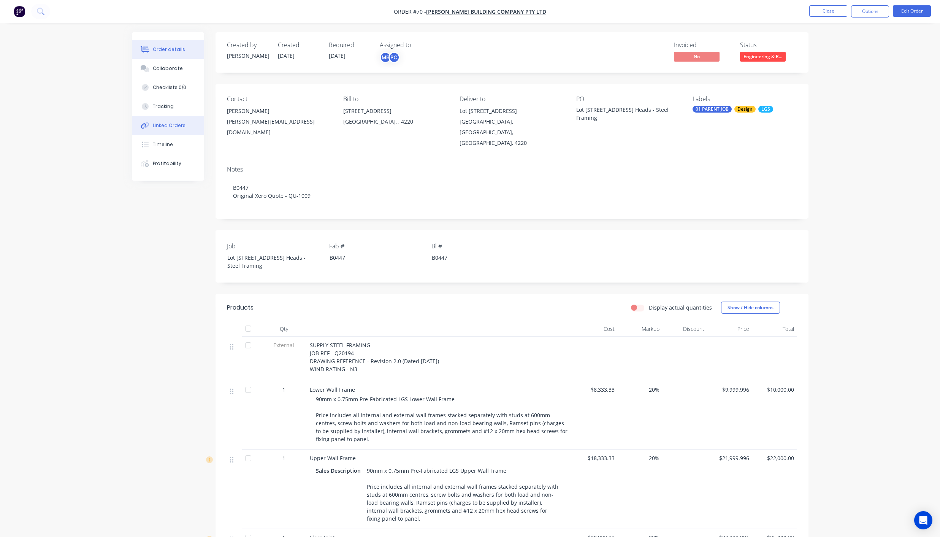
click at [170, 122] on div "Linked Orders" at bounding box center [169, 125] width 33 height 7
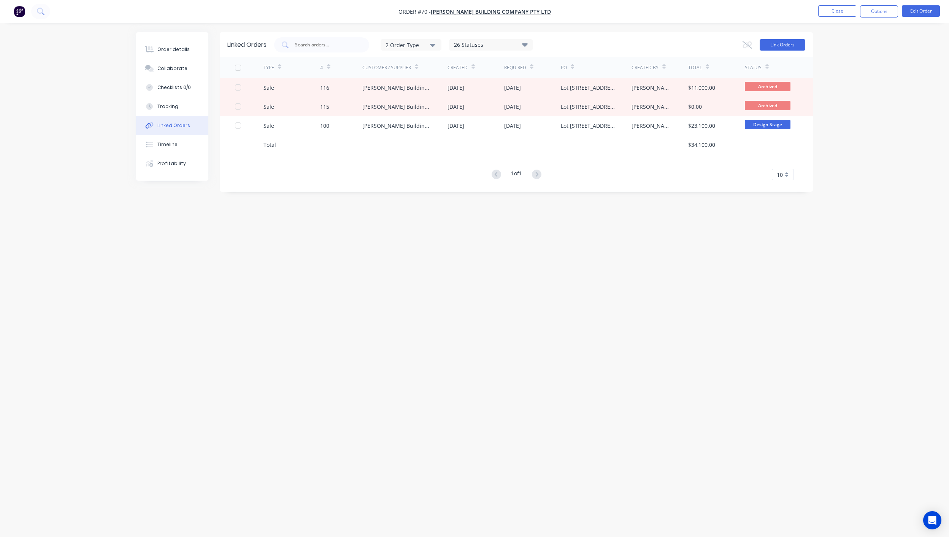
click at [787, 43] on button "Link Orders" at bounding box center [783, 44] width 46 height 11
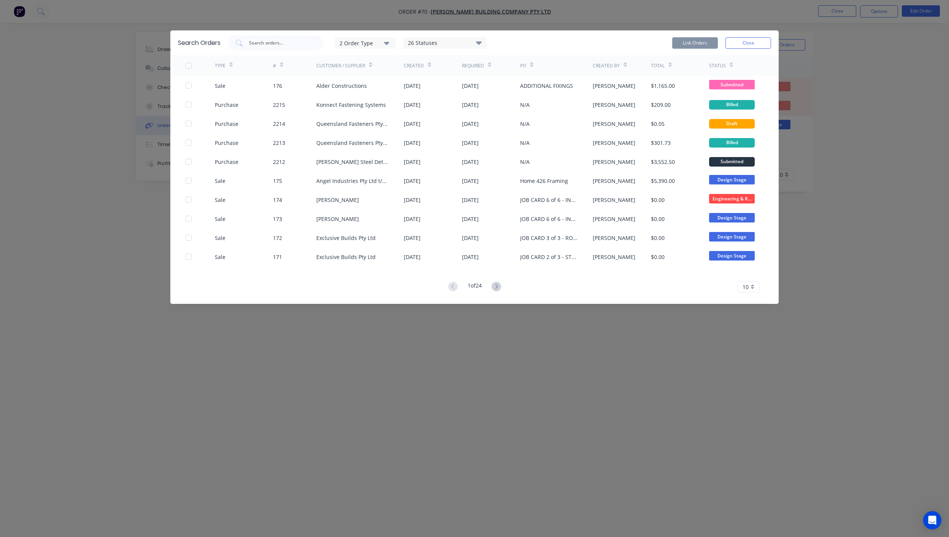
click at [377, 44] on div "2 Order Type" at bounding box center [365, 43] width 51 height 8
click at [398, 76] on div "button" at bounding box center [398, 76] width 15 height 15
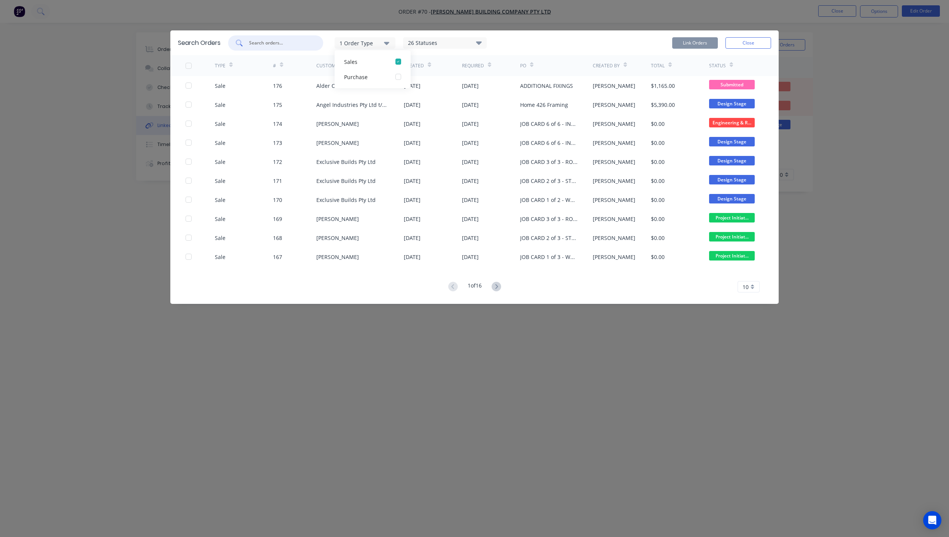
click at [283, 41] on input "text" at bounding box center [279, 43] width 63 height 8
type input "[PERSON_NAME]"
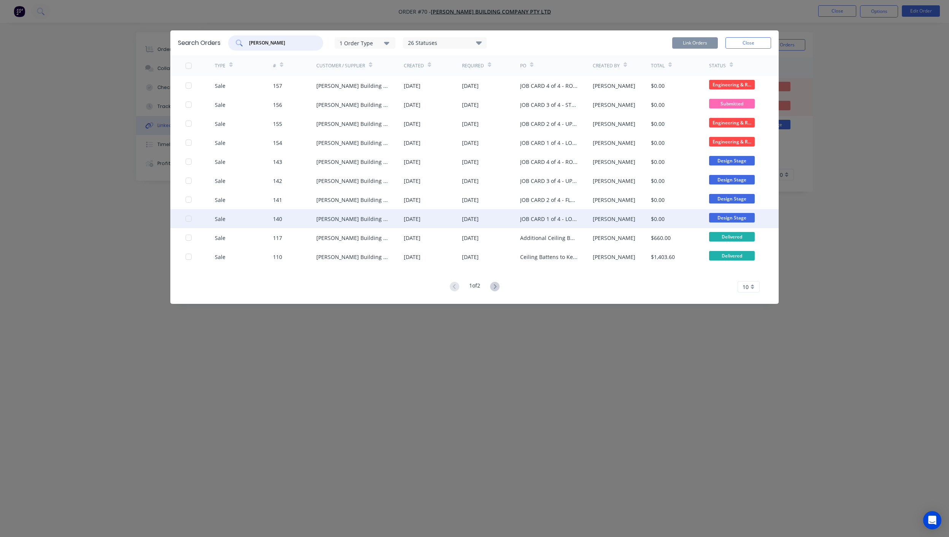
click at [189, 217] on div at bounding box center [188, 218] width 15 height 15
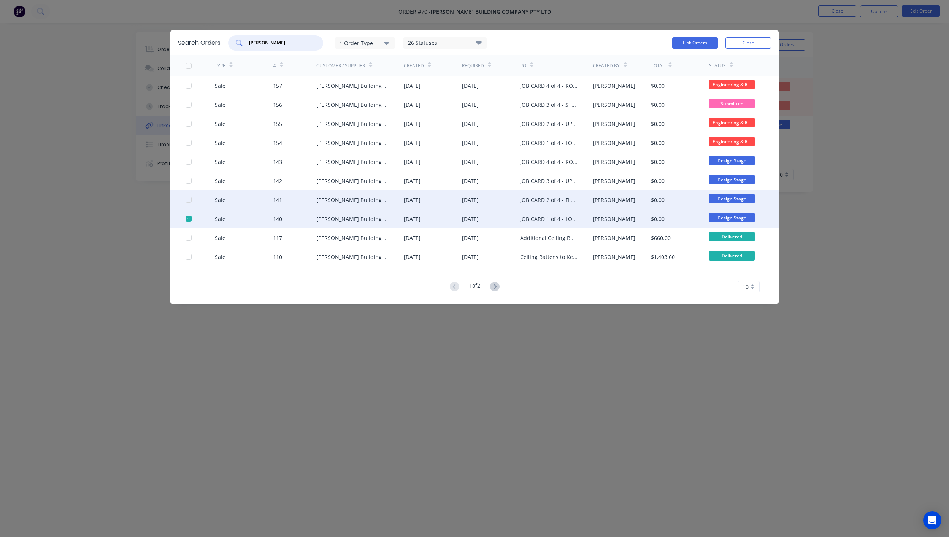
click at [191, 200] on div at bounding box center [188, 199] width 15 height 15
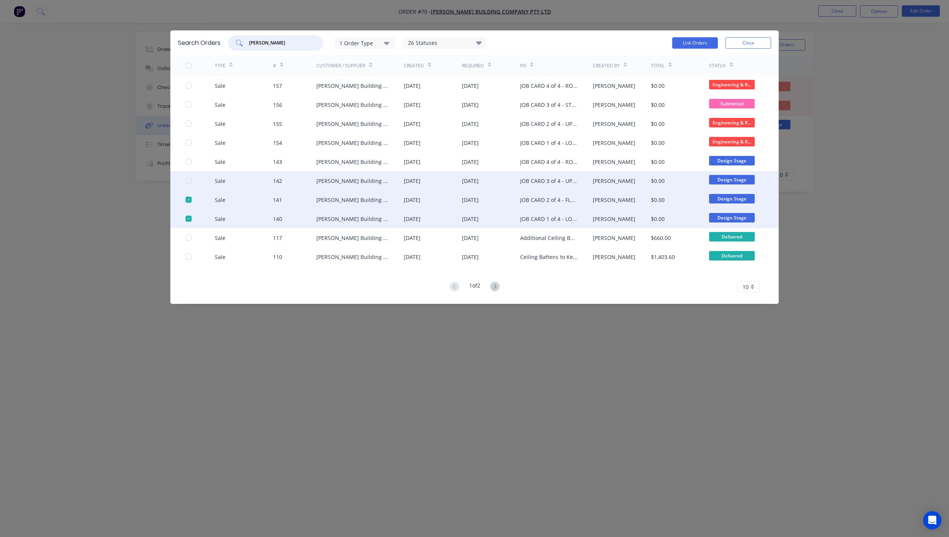
click at [188, 177] on div at bounding box center [188, 180] width 15 height 15
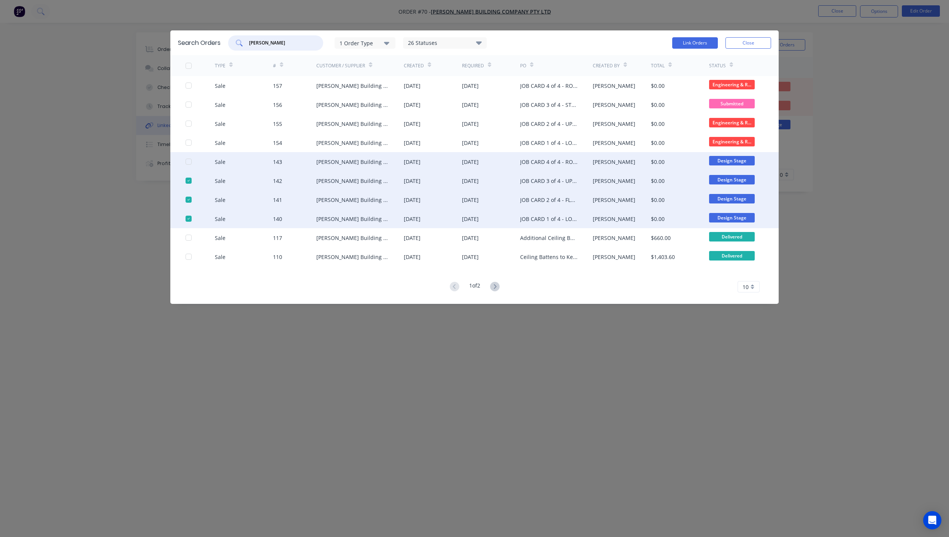
click at [188, 170] on div at bounding box center [200, 161] width 29 height 19
click at [188, 162] on div at bounding box center [188, 161] width 15 height 15
click at [689, 43] on button "Link Orders" at bounding box center [695, 42] width 46 height 11
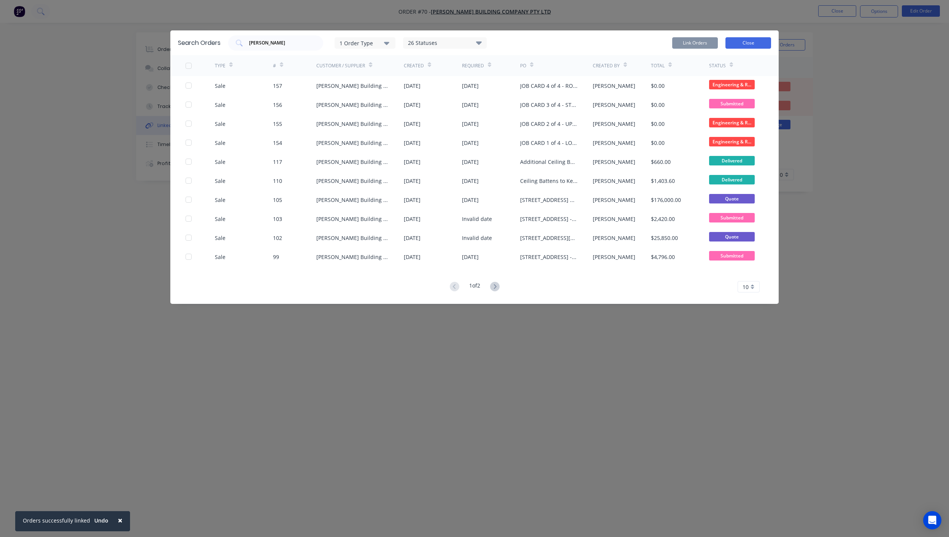
click at [746, 46] on button "Close" at bounding box center [749, 42] width 46 height 11
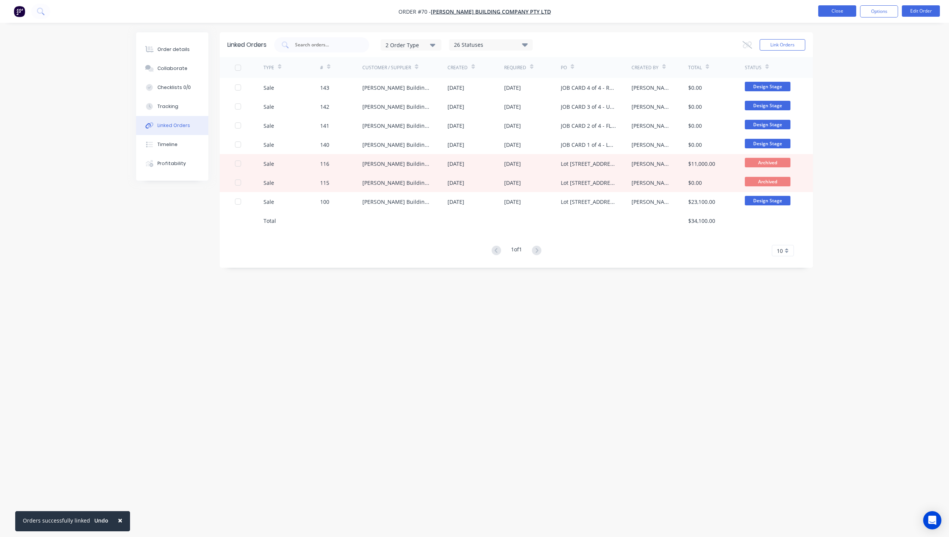
click at [839, 16] on button "Close" at bounding box center [837, 10] width 38 height 11
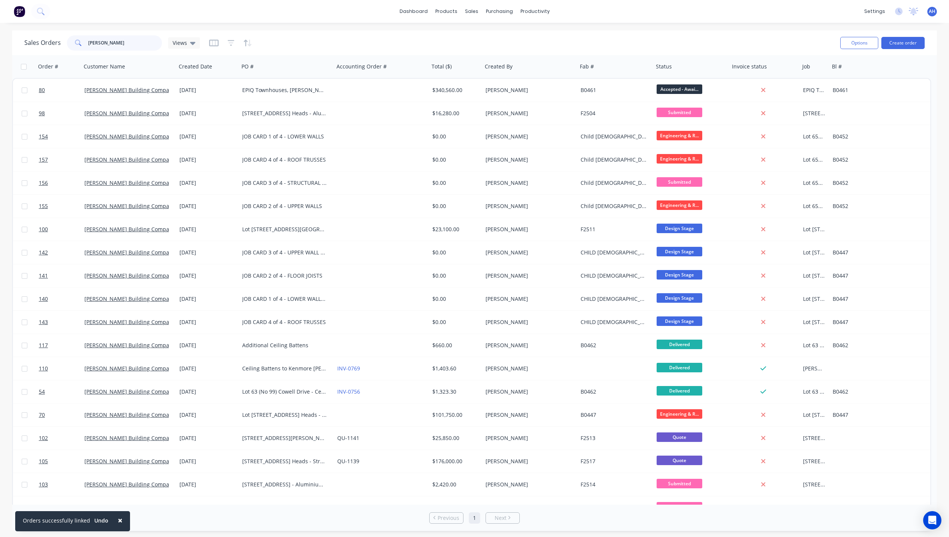
drag, startPoint x: 129, startPoint y: 44, endPoint x: 7, endPoint y: 56, distance: 122.6
click at [7, 56] on div "Sales Orders [PERSON_NAME] Views Options Create order Order # Customer Name Cre…" at bounding box center [474, 280] width 949 height 500
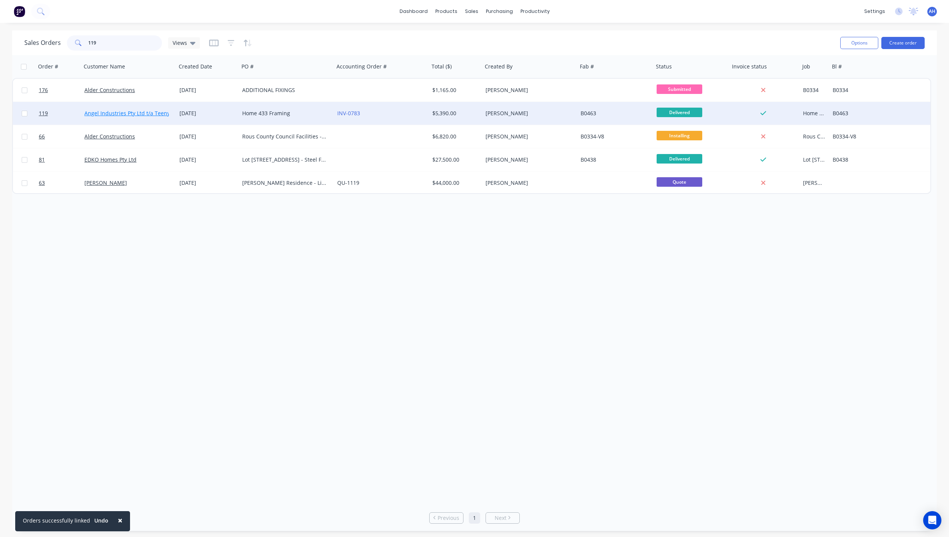
type input "119"
click at [152, 111] on link "Angel Industries Pty Ltd t/a Teeny Tiny Homes" at bounding box center [142, 113] width 117 height 7
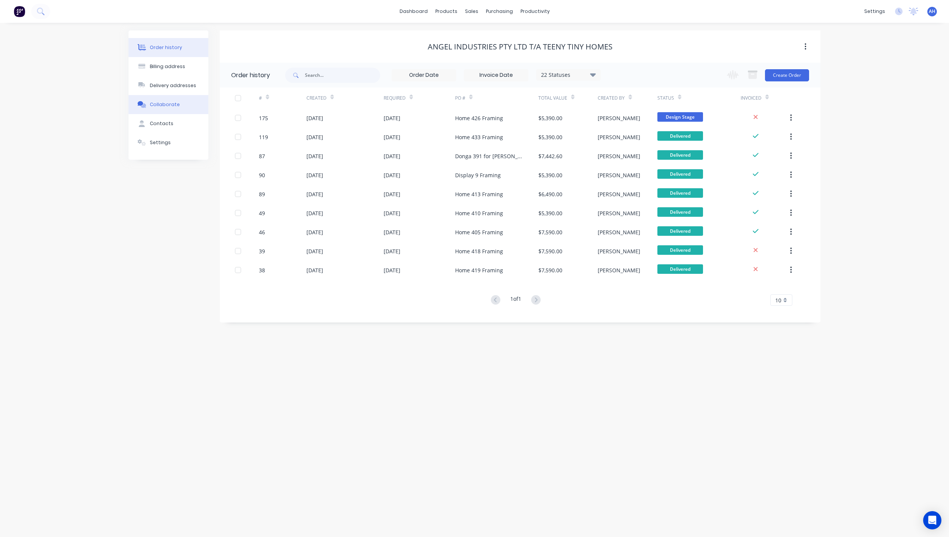
click at [169, 106] on div "Collaborate" at bounding box center [165, 104] width 30 height 7
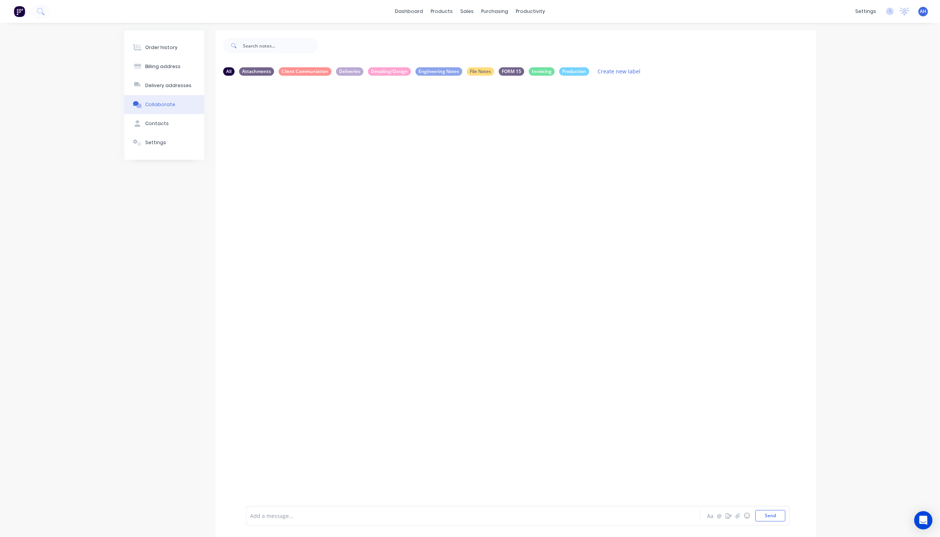
scroll to position [2, 0]
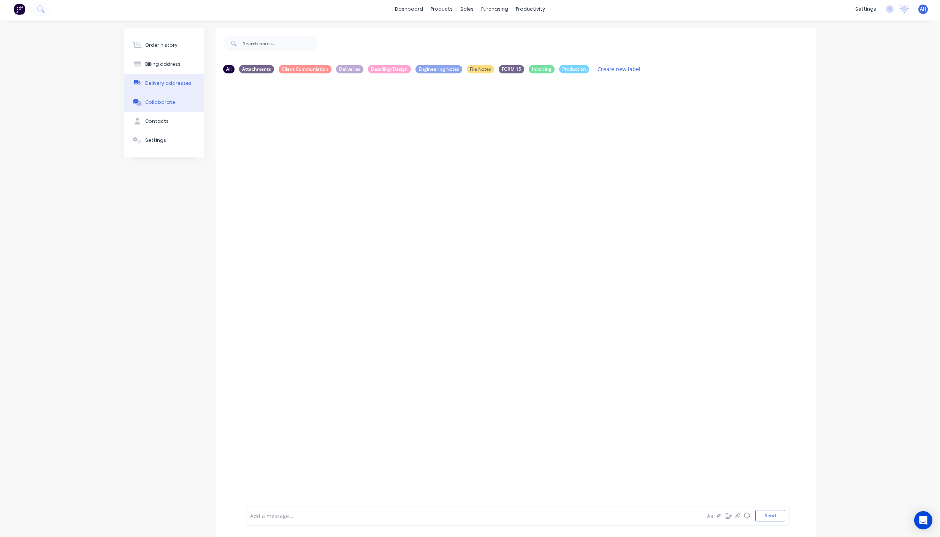
click at [152, 87] on button "Delivery addresses" at bounding box center [164, 83] width 80 height 19
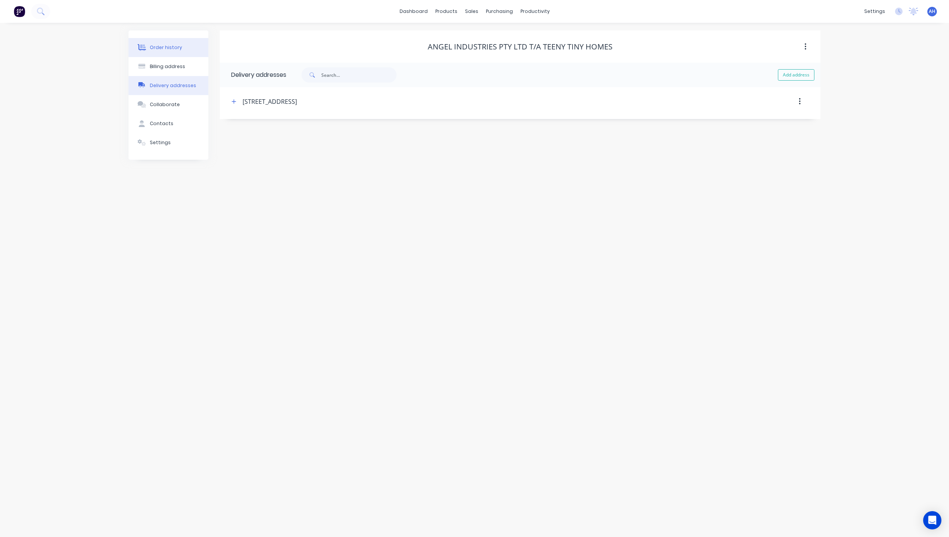
click at [164, 42] on button "Order history" at bounding box center [169, 47] width 80 height 19
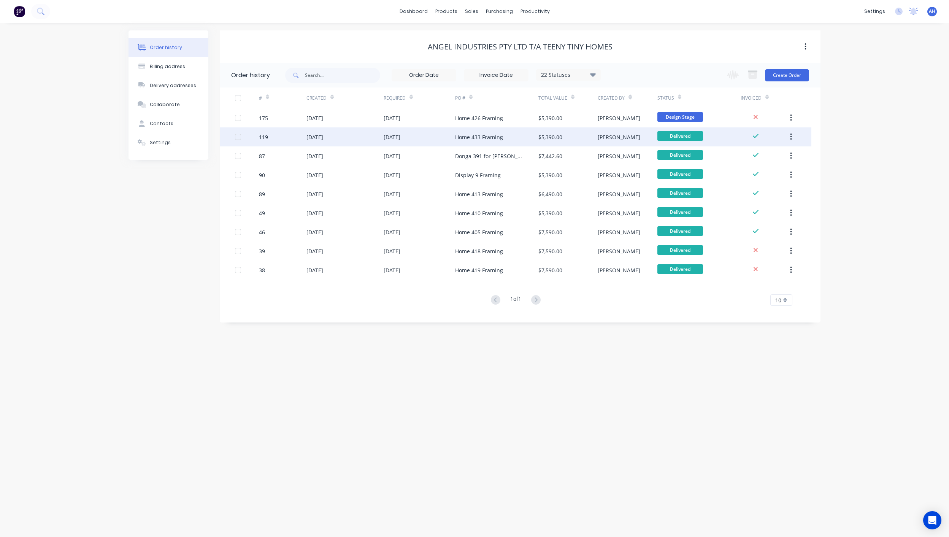
click at [400, 140] on div "[DATE]" at bounding box center [392, 137] width 17 height 8
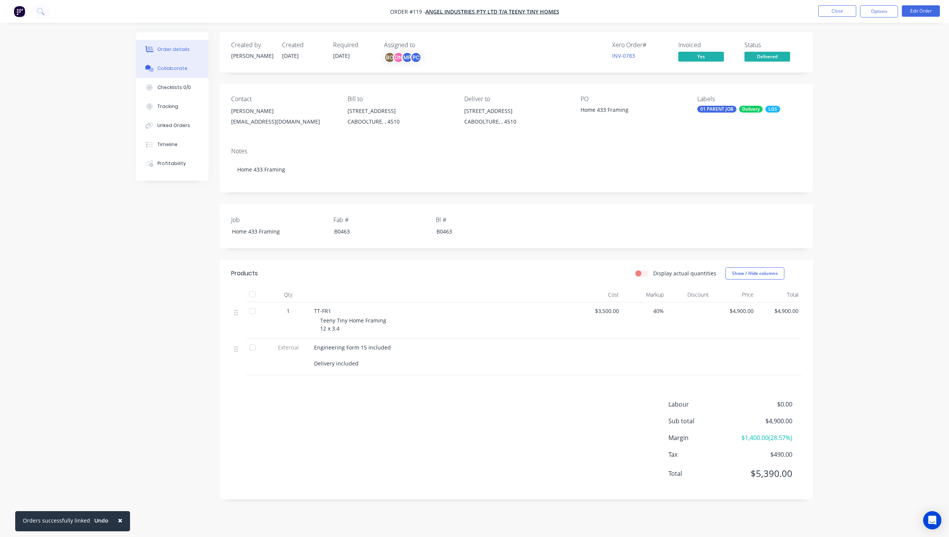
click at [178, 68] on div "Collaborate" at bounding box center [172, 68] width 30 height 7
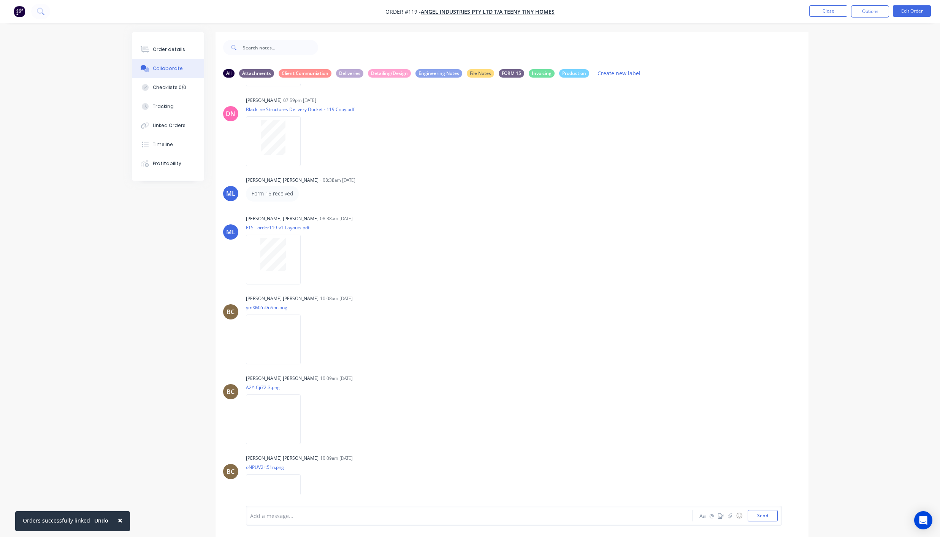
scroll to position [874, 0]
